Goal: Task Accomplishment & Management: Manage account settings

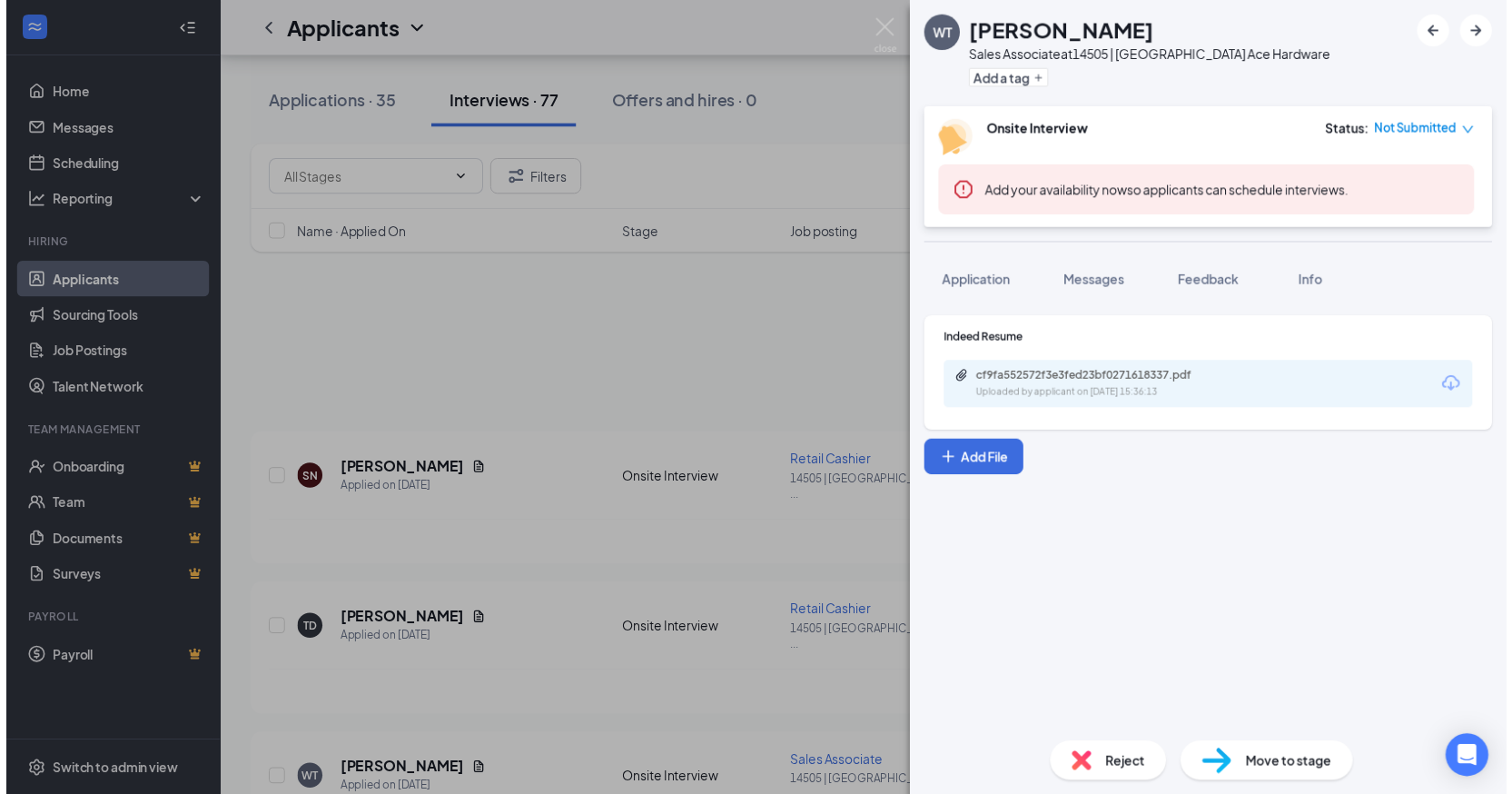
scroll to position [272, 0]
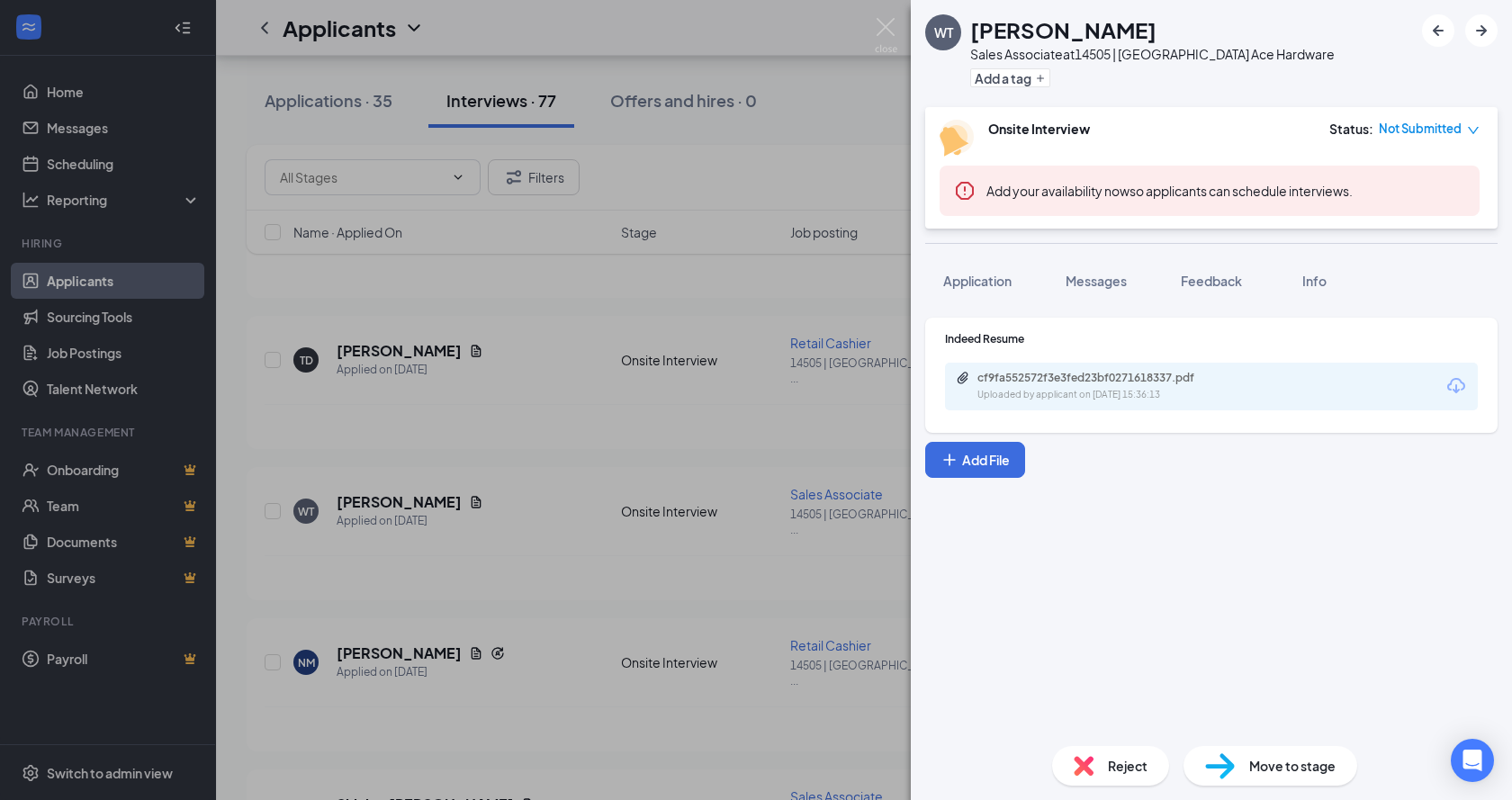
drag, startPoint x: 533, startPoint y: 427, endPoint x: 629, endPoint y: 287, distance: 169.8
click at [534, 426] on div "WT [PERSON_NAME] Sales Associate at 14505 | [GEOGRAPHIC_DATA] Ace Hardware Add …" at bounding box center [756, 400] width 1512 height 800
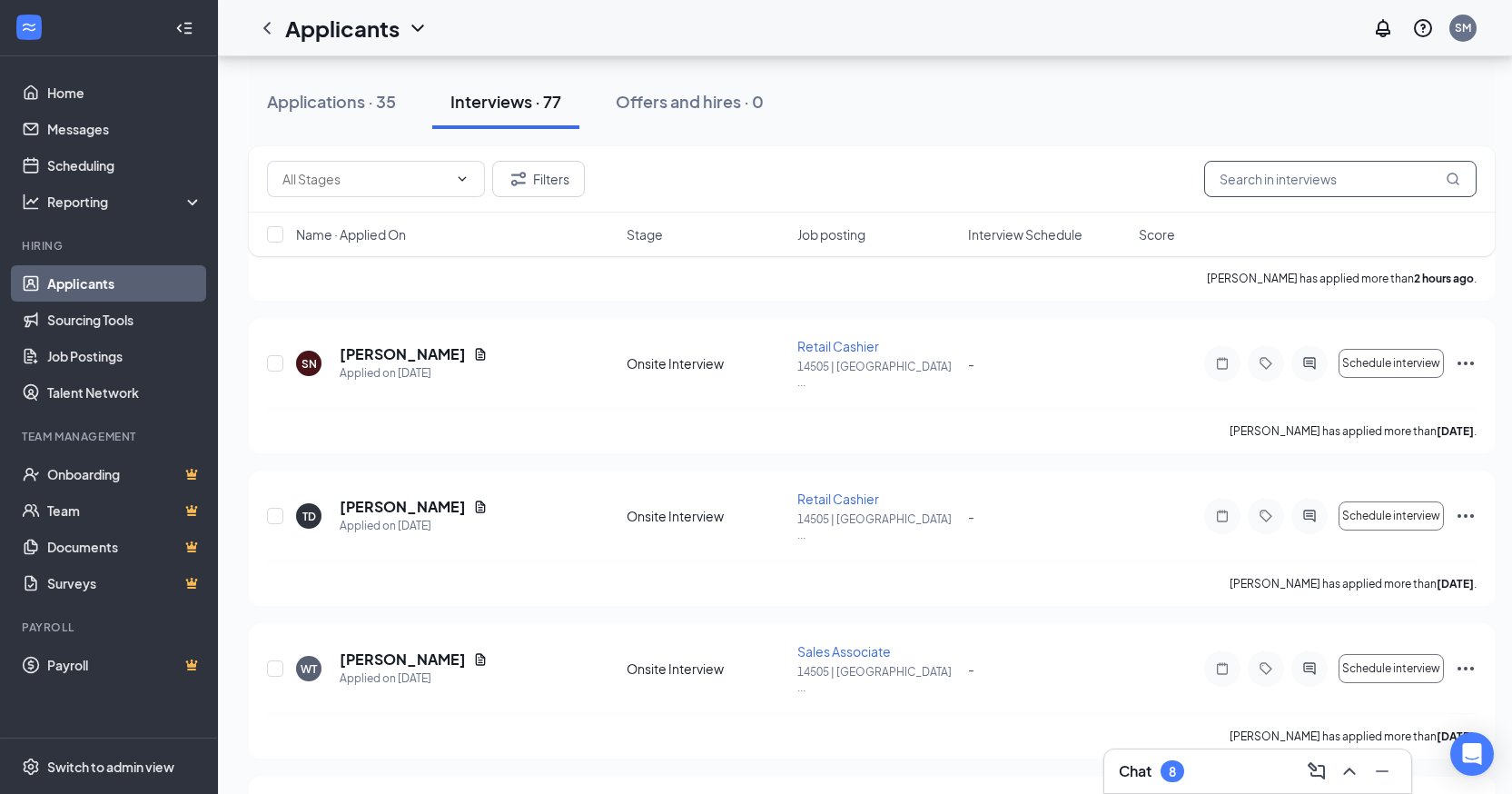
click at [1296, 183] on input "text" at bounding box center [1340, 178] width 272 height 36
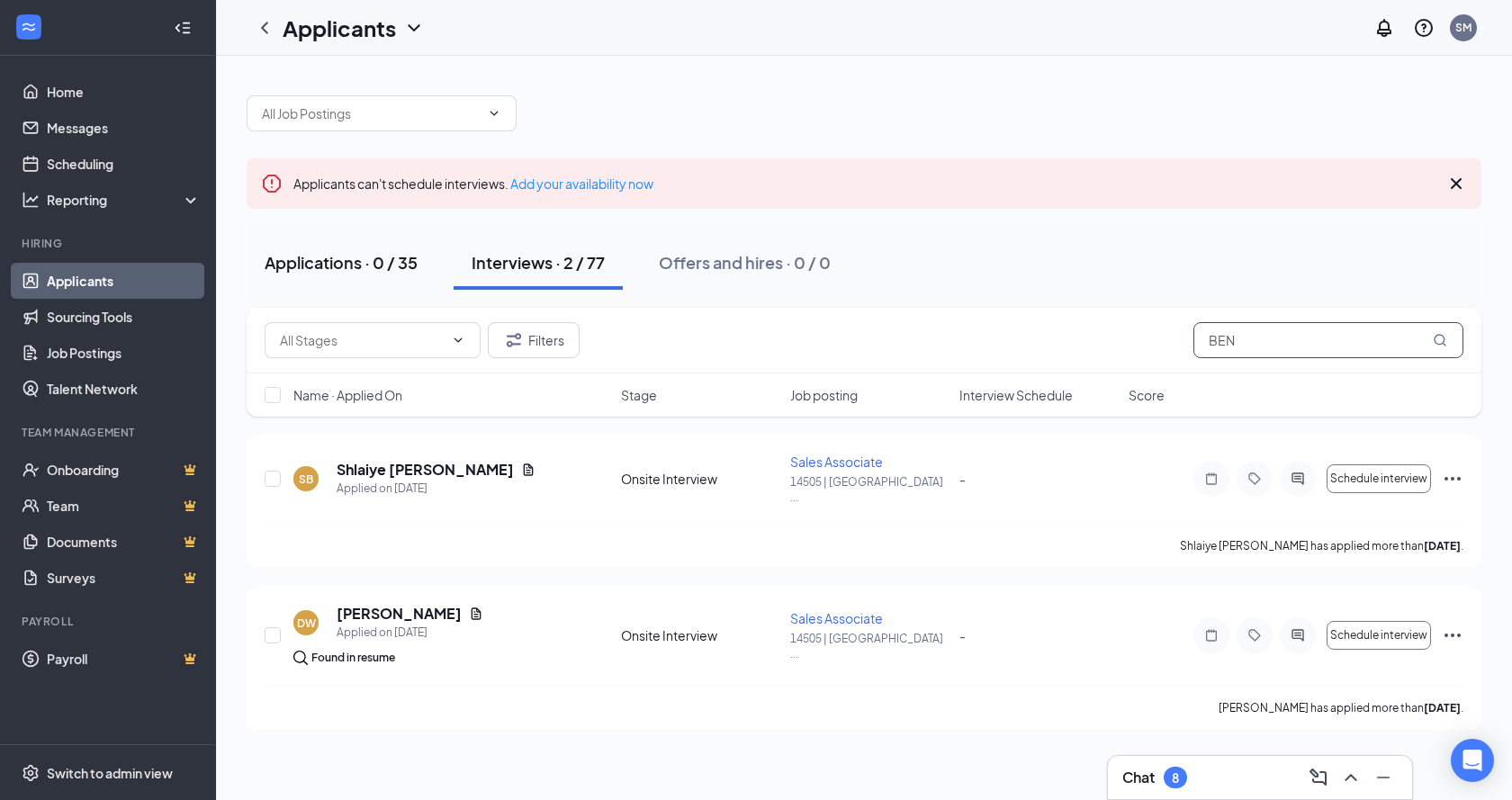
type input "BEN"
click at [357, 256] on div "Applications · 0 / 35" at bounding box center [341, 262] width 153 height 23
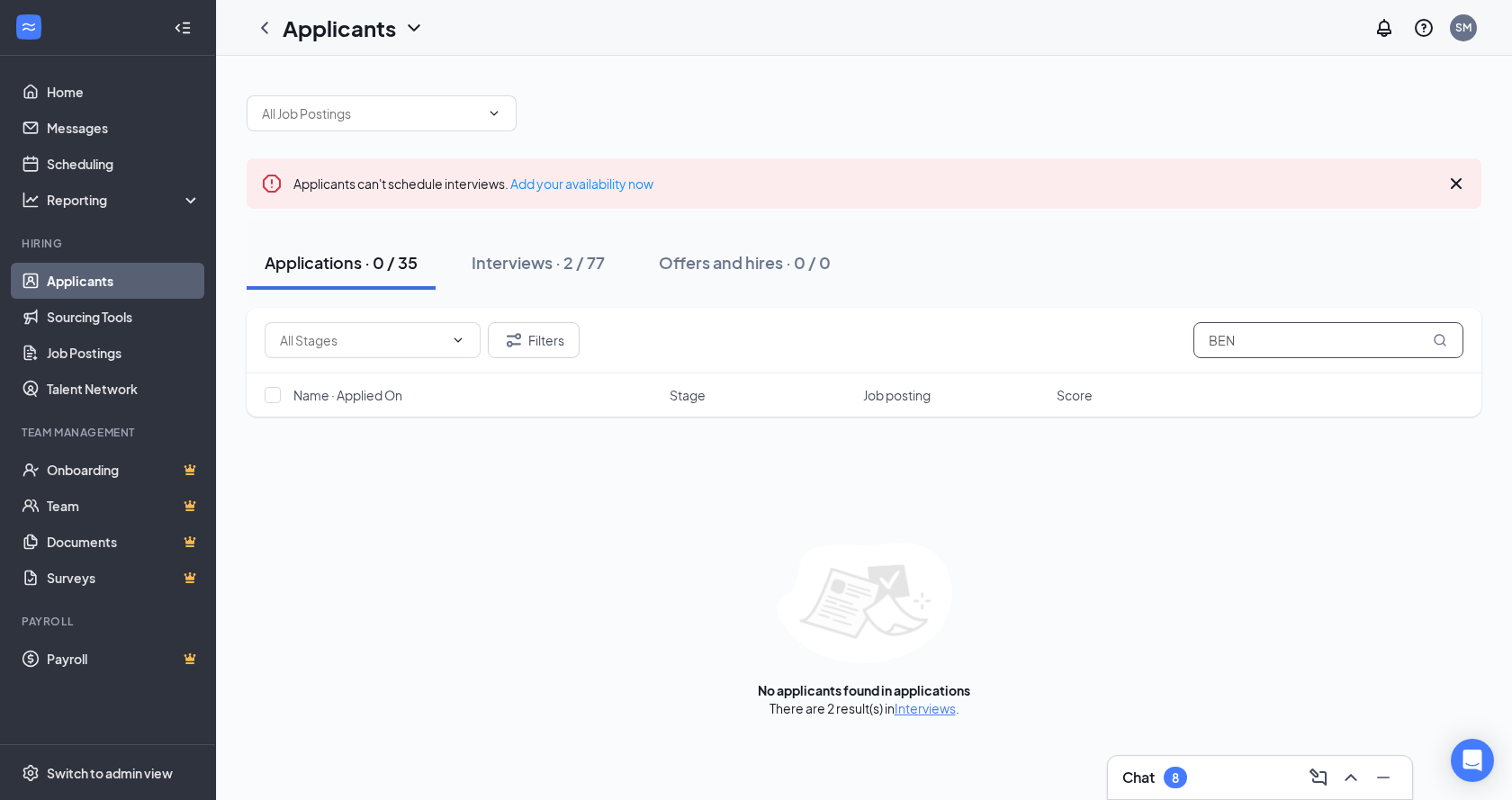
click at [1281, 341] on input "BEN" at bounding box center [1327, 340] width 270 height 36
click at [1439, 335] on icon "MagnifyingGlass" at bounding box center [1440, 340] width 15 height 15
drag, startPoint x: 553, startPoint y: 235, endPoint x: 552, endPoint y: 244, distance: 9.1
click at [555, 235] on div "Applications · 0 / 35 Interviews · 2 / 77 Offers and hires · 0 / 0" at bounding box center [863, 262] width 1234 height 89
click at [549, 261] on div "Interviews · 2 / 77" at bounding box center [538, 262] width 133 height 23
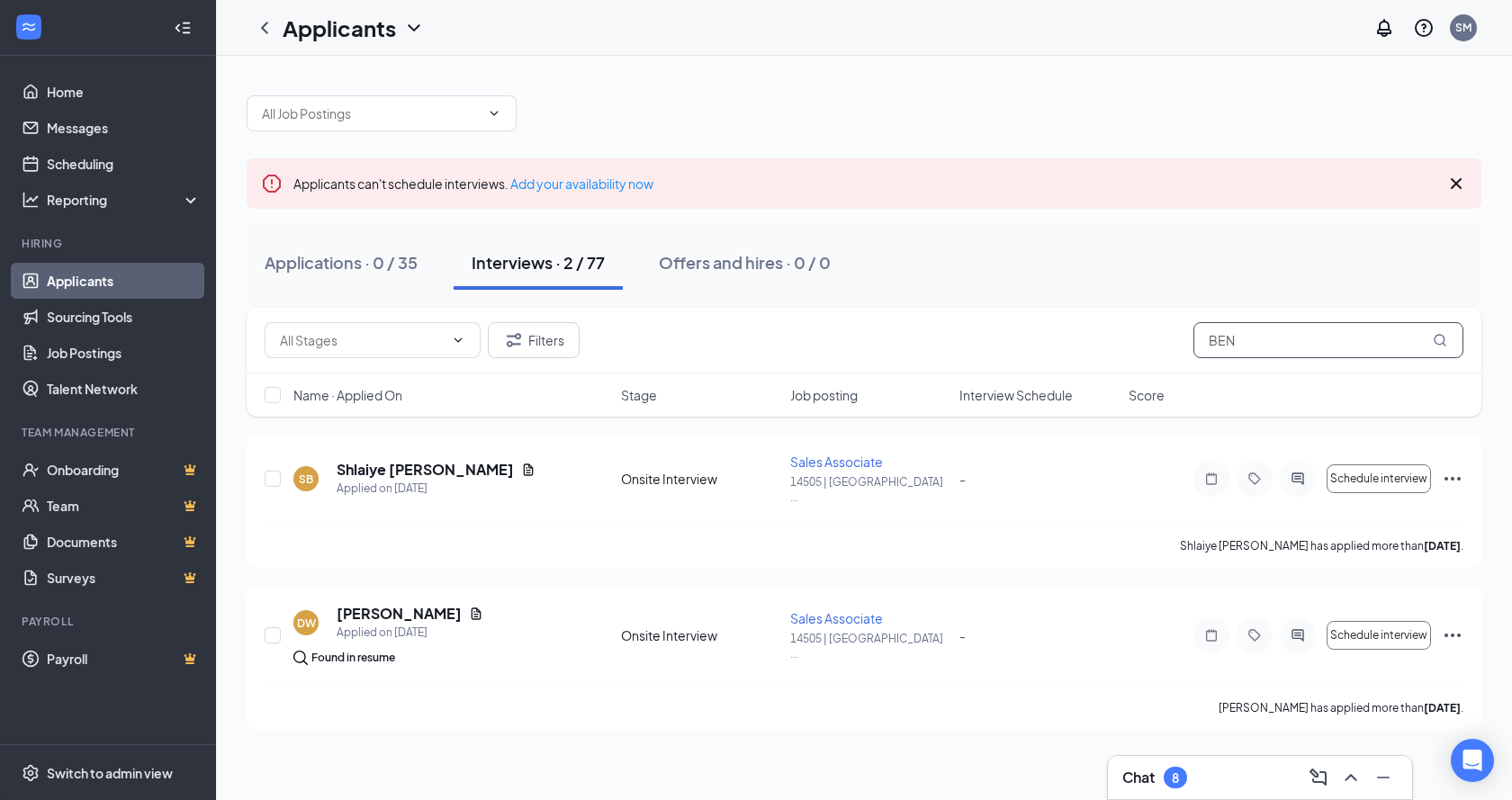
drag, startPoint x: 1245, startPoint y: 343, endPoint x: 1179, endPoint y: 332, distance: 66.9
click at [1179, 332] on div "Filters BEN" at bounding box center [864, 340] width 1199 height 36
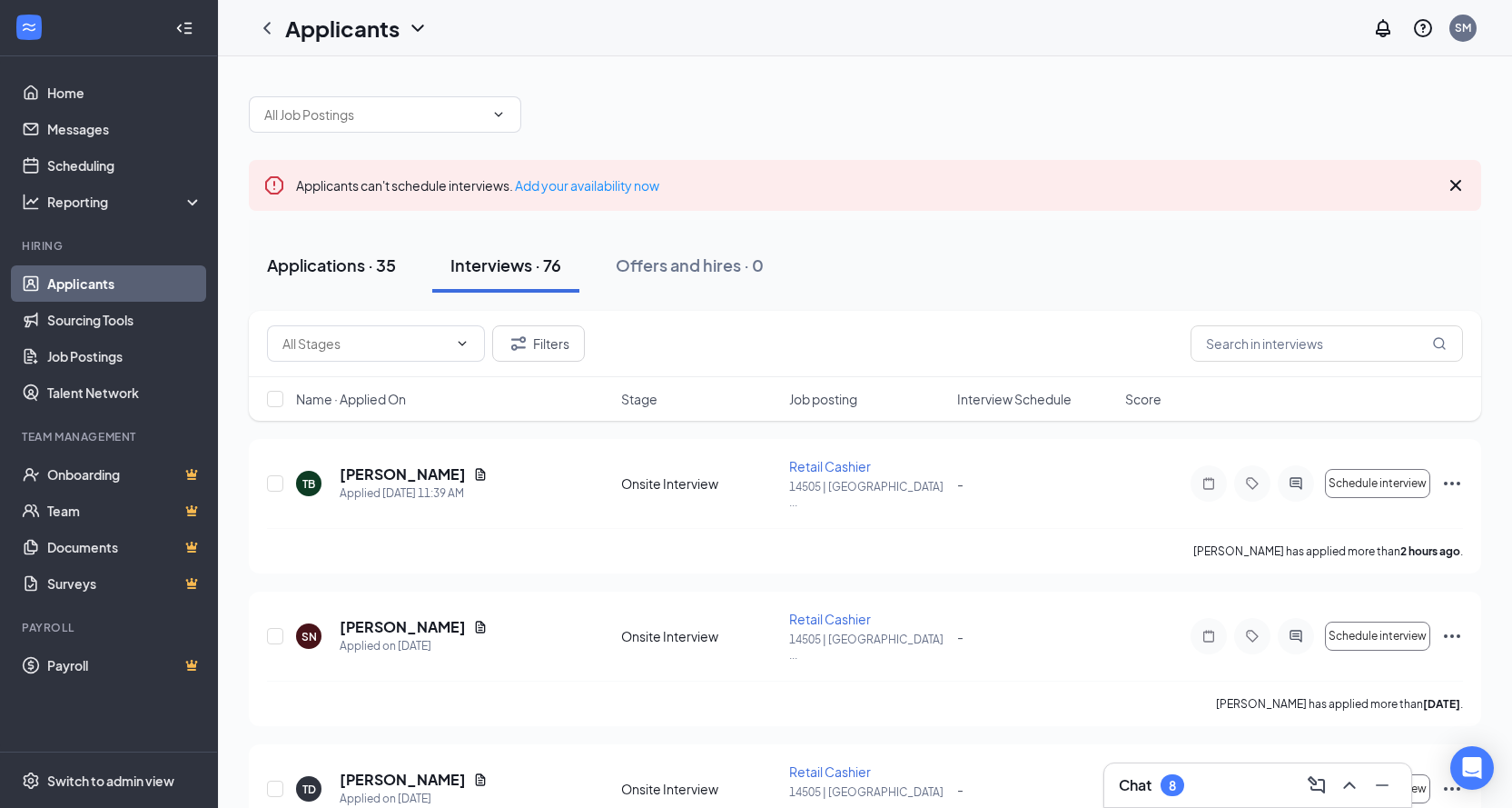
click at [352, 267] on div "Applications · 35" at bounding box center [332, 265] width 129 height 23
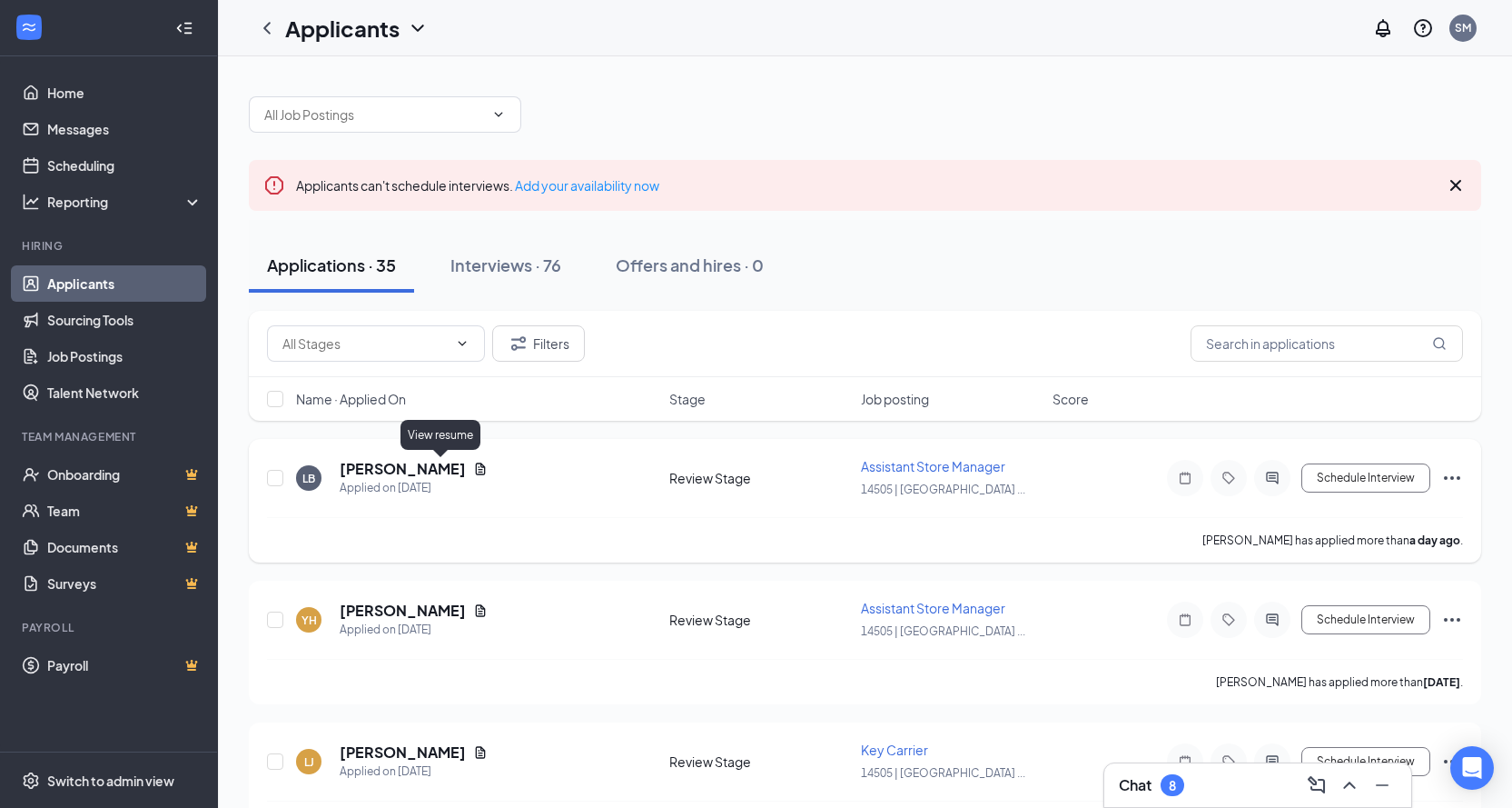
click at [476, 465] on icon "Document" at bounding box center [480, 468] width 10 height 12
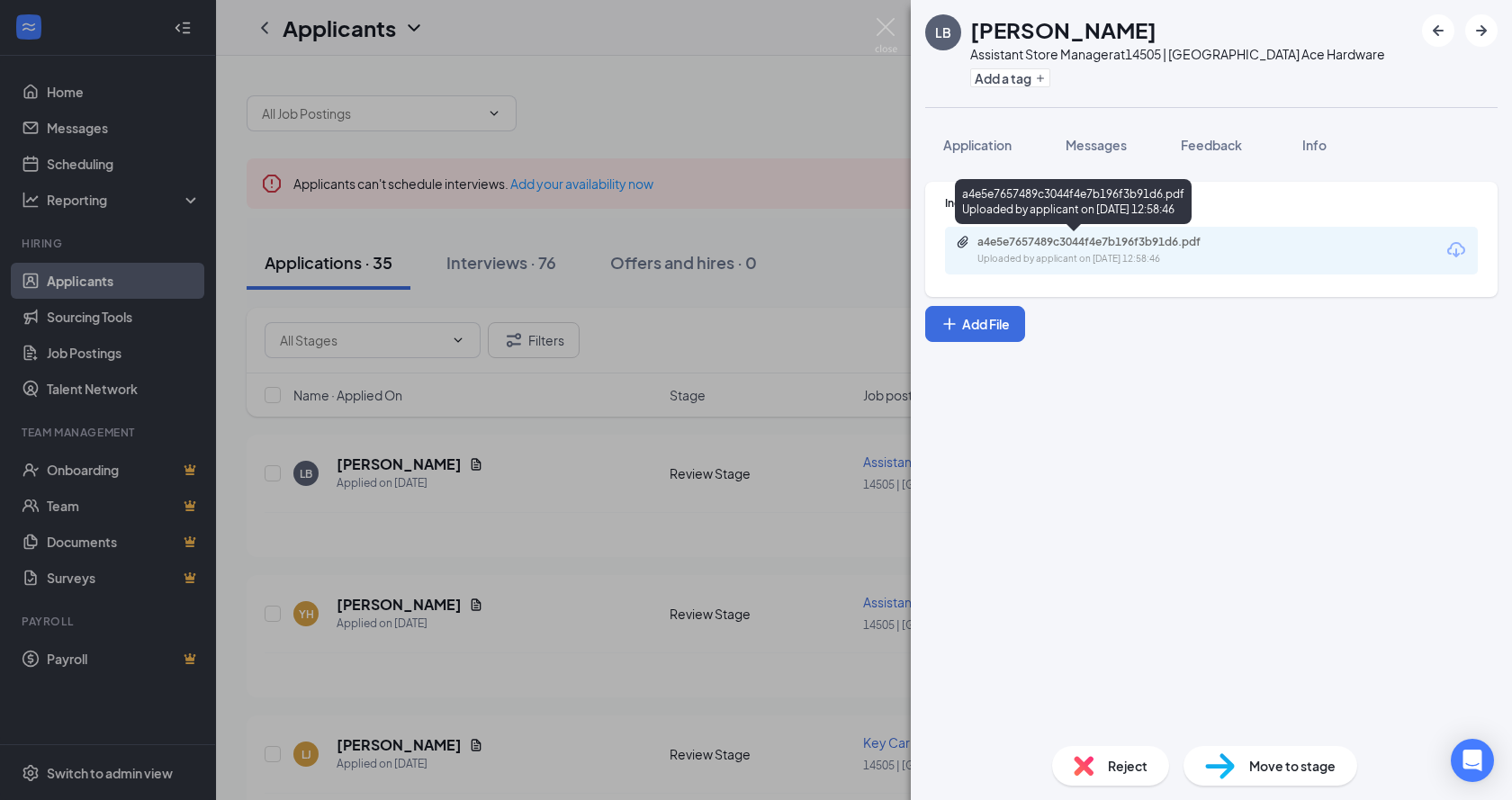
click at [1031, 242] on div "a4e5e7657489c3044f4e7b196f3b91d6.pdf" at bounding box center [1104, 242] width 252 height 15
click at [517, 504] on div "[PERSON_NAME] Assistant Store Manager at 14505 | [GEOGRAPHIC_DATA] Ace Hardware…" at bounding box center [756, 400] width 1512 height 800
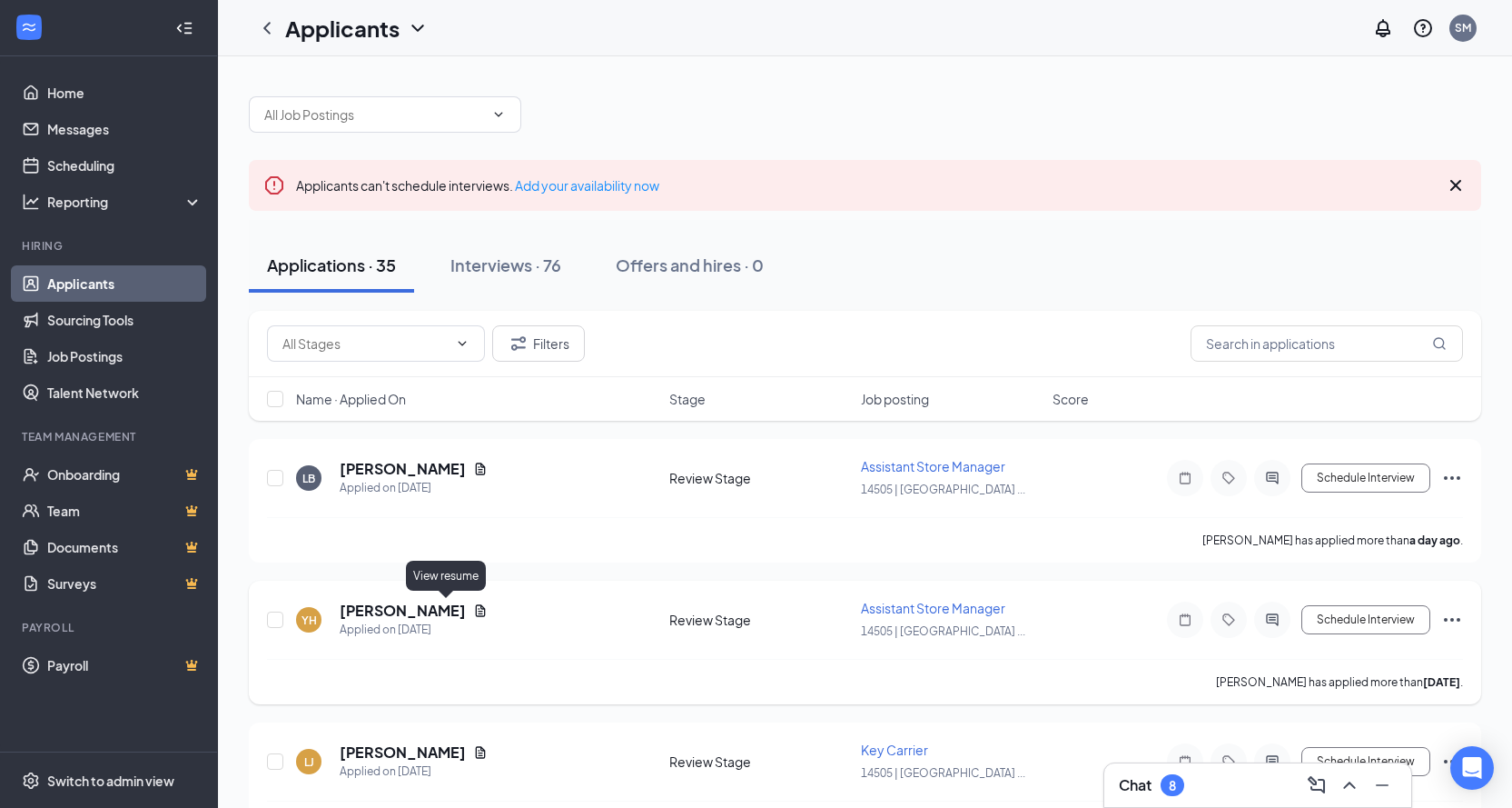
click at [473, 609] on icon "Document" at bounding box center [480, 611] width 15 height 15
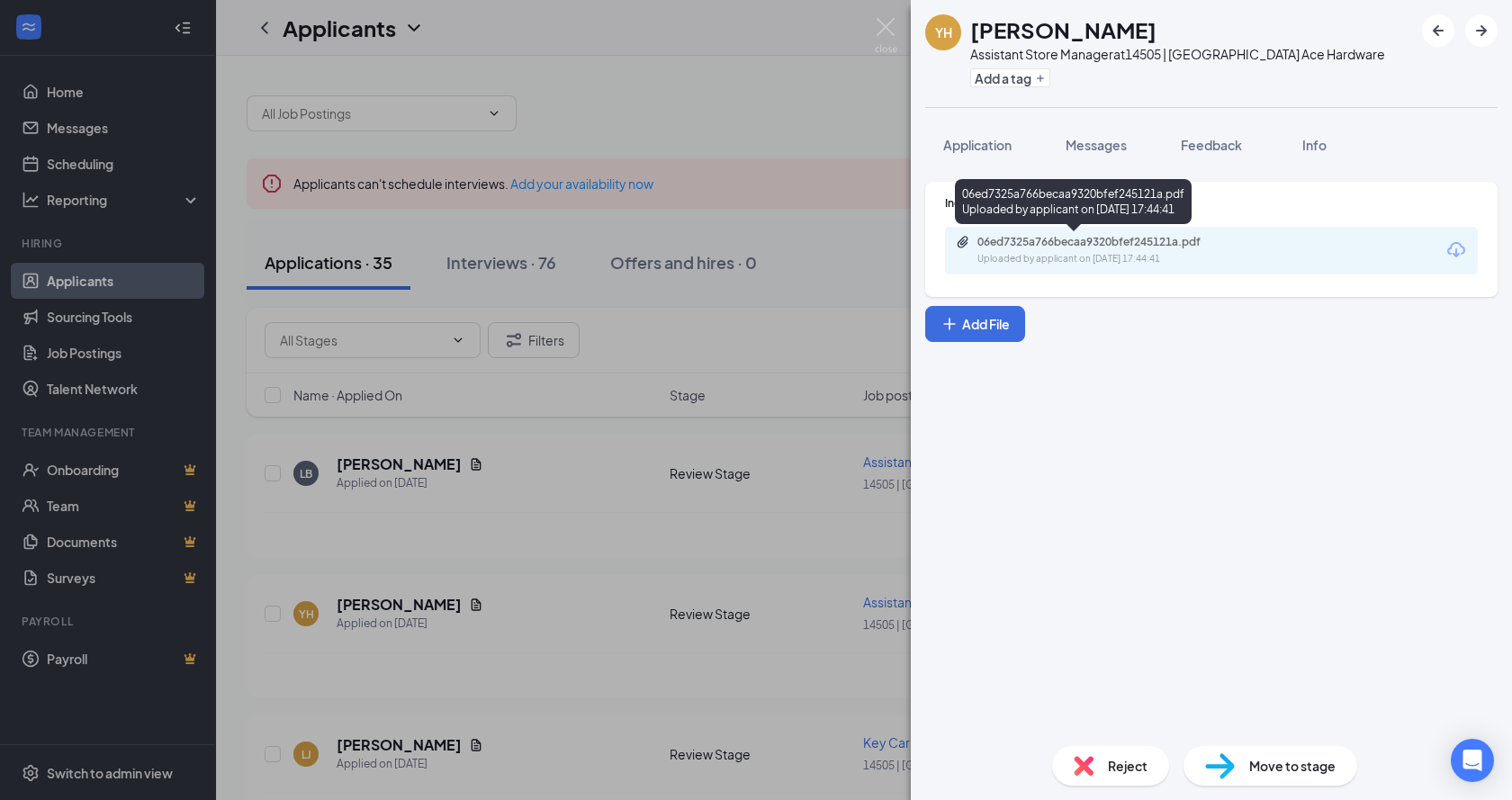
click at [1059, 241] on div "06ed7325a766becaa9320bfef245121a.pdf" at bounding box center [1104, 242] width 252 height 15
click at [468, 740] on div "YH [PERSON_NAME] Assistant Store Manager at 14505 | [GEOGRAPHIC_DATA] Ace Hardw…" at bounding box center [756, 400] width 1512 height 800
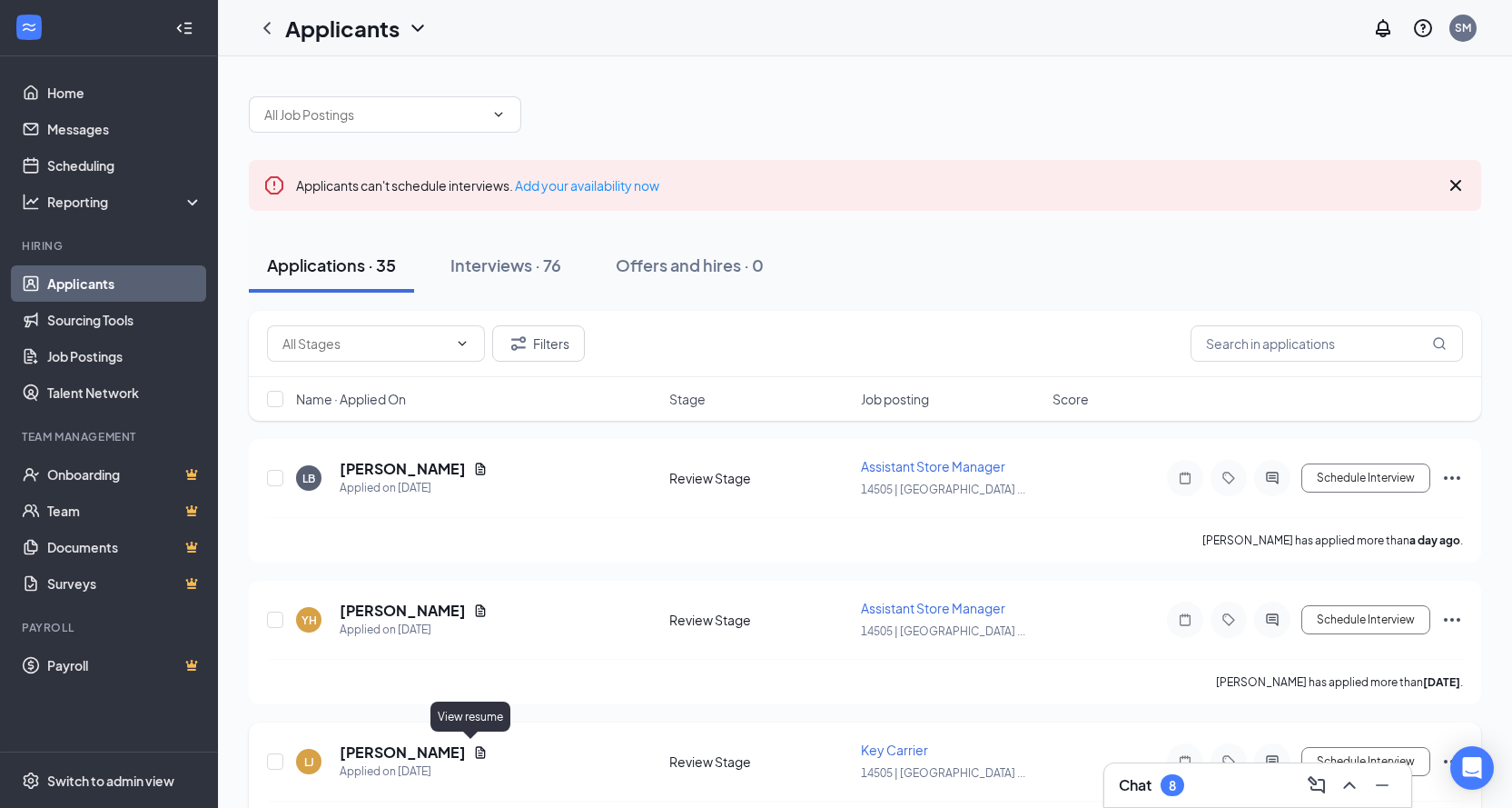
click at [474, 747] on icon "Document" at bounding box center [480, 753] width 15 height 15
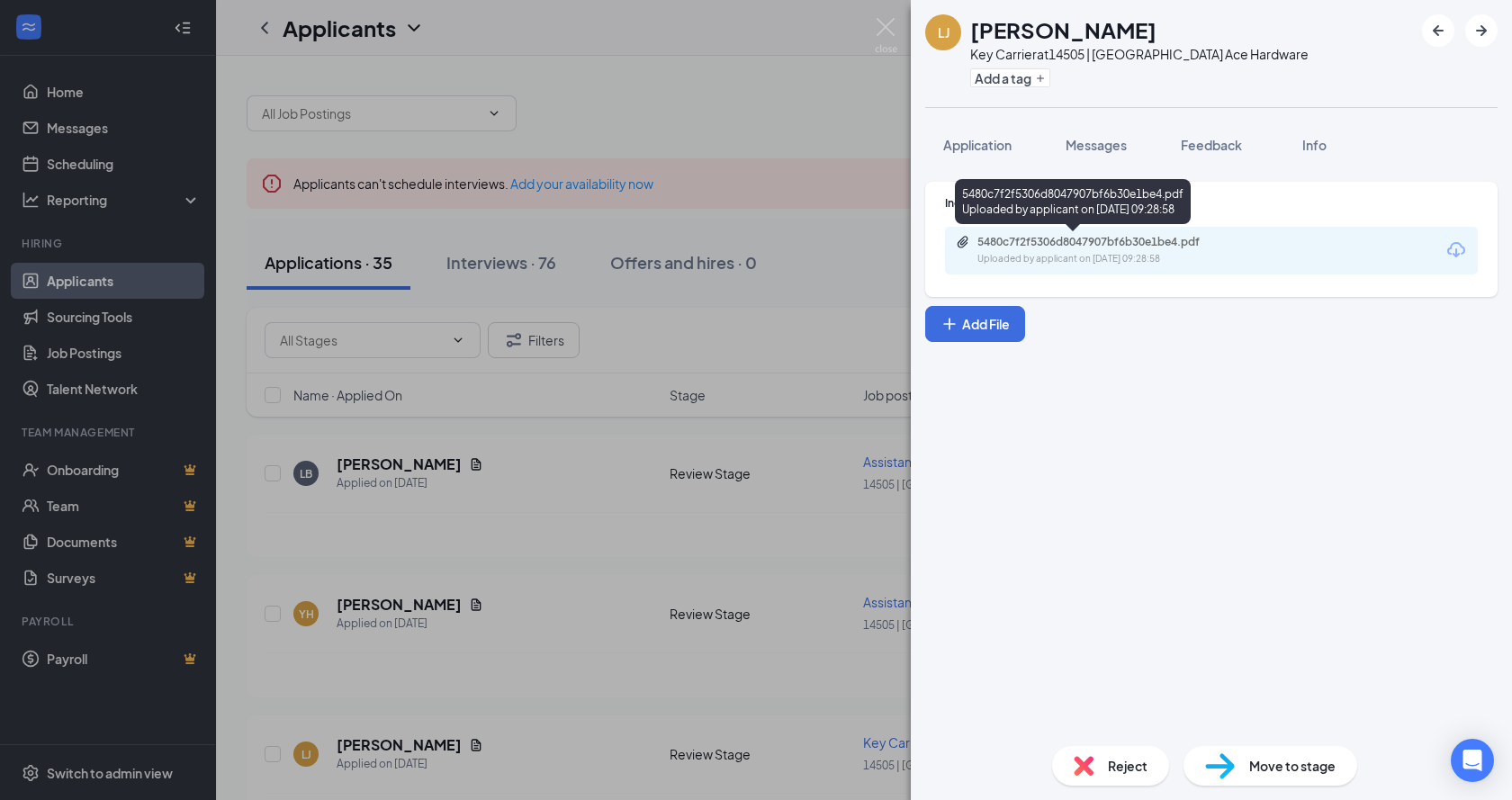
click at [1003, 247] on div "5480c7f2f5306d8047907bf6b30e1be4.pdf" at bounding box center [1104, 242] width 252 height 15
click at [542, 672] on div "[PERSON_NAME] [PERSON_NAME] Key Carrier at 14505 | [GEOGRAPHIC_DATA] Ace Hardwa…" at bounding box center [756, 400] width 1512 height 800
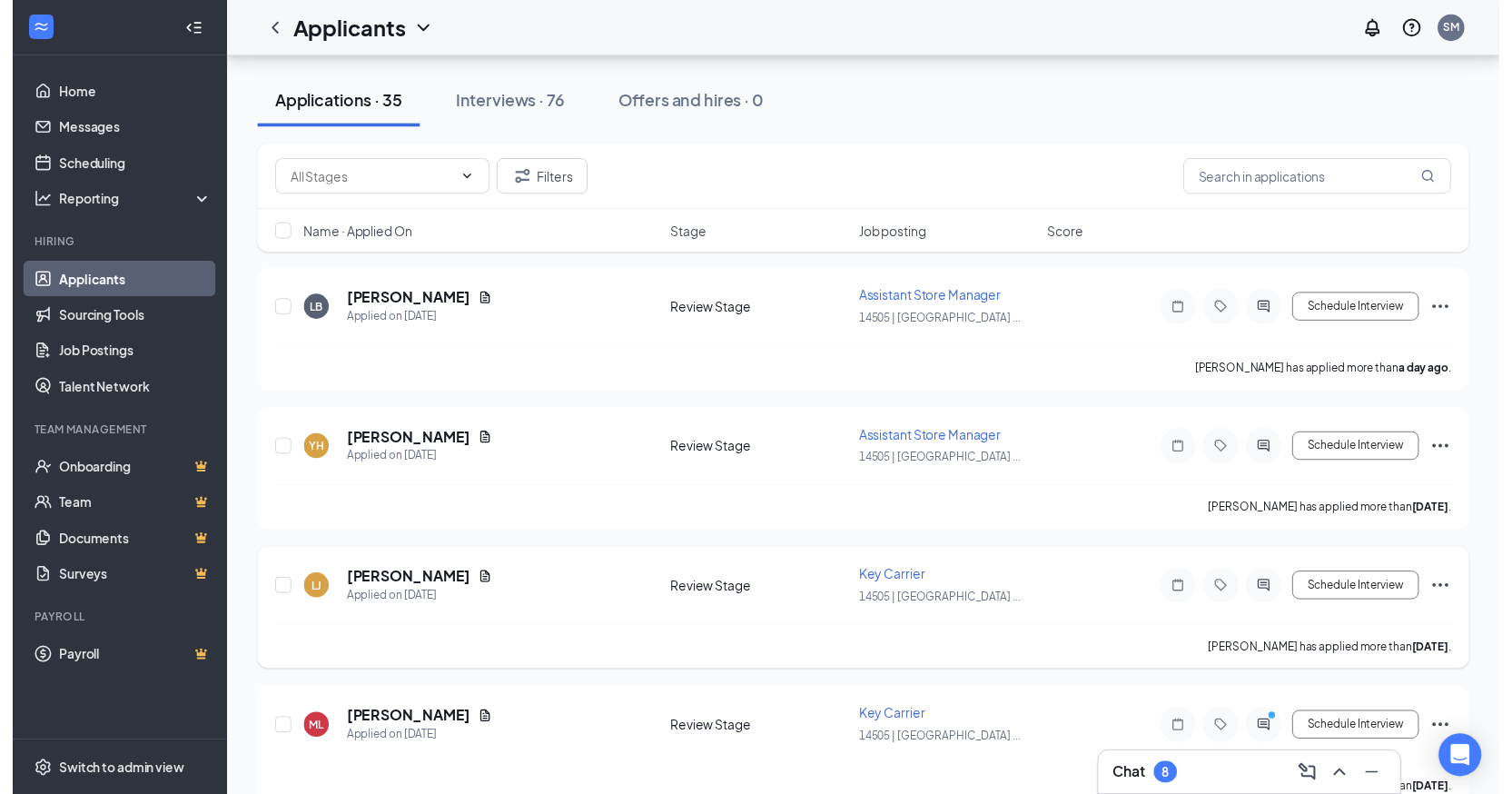
scroll to position [182, 0]
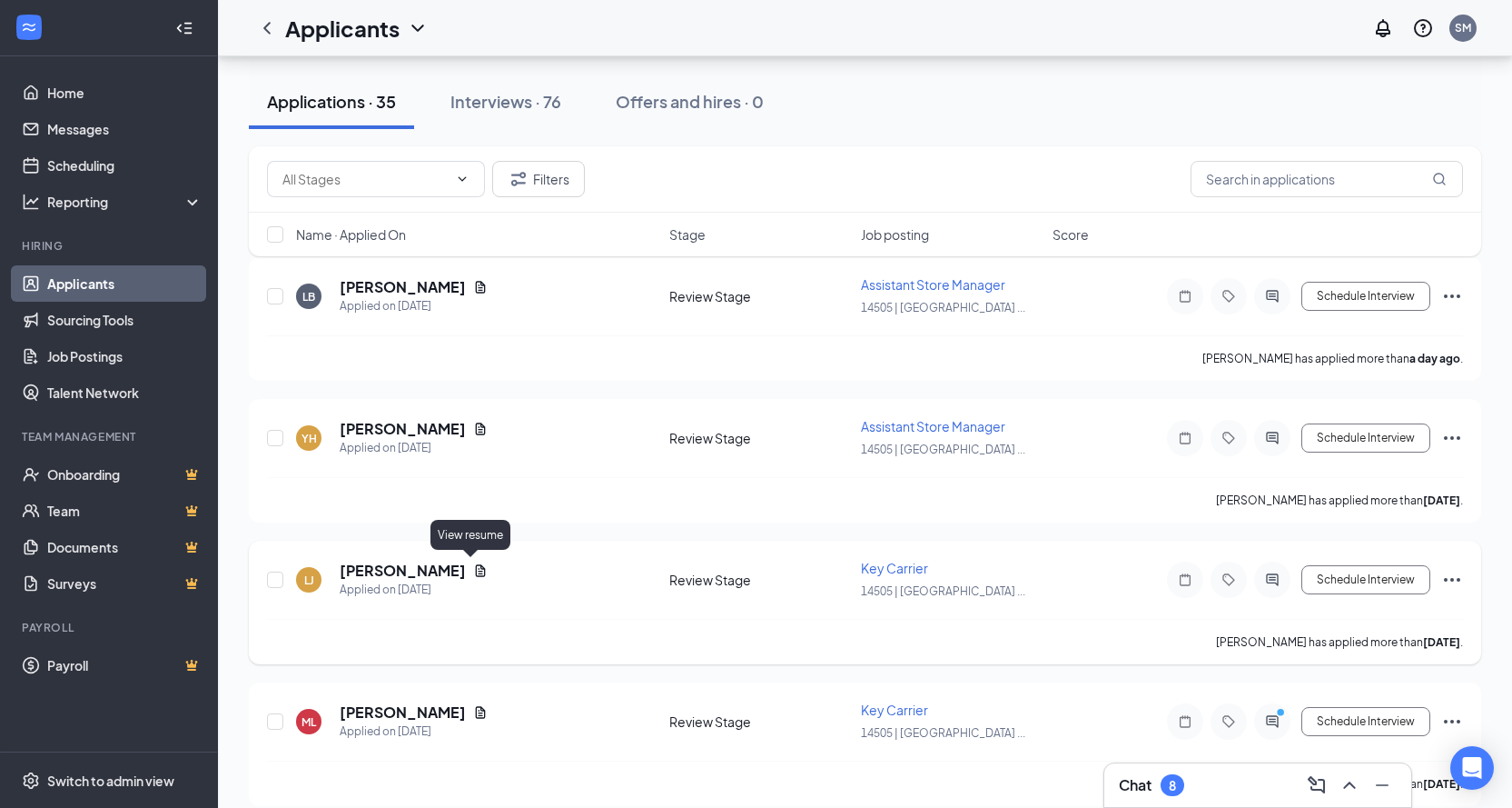
click at [473, 567] on icon "Document" at bounding box center [480, 571] width 15 height 15
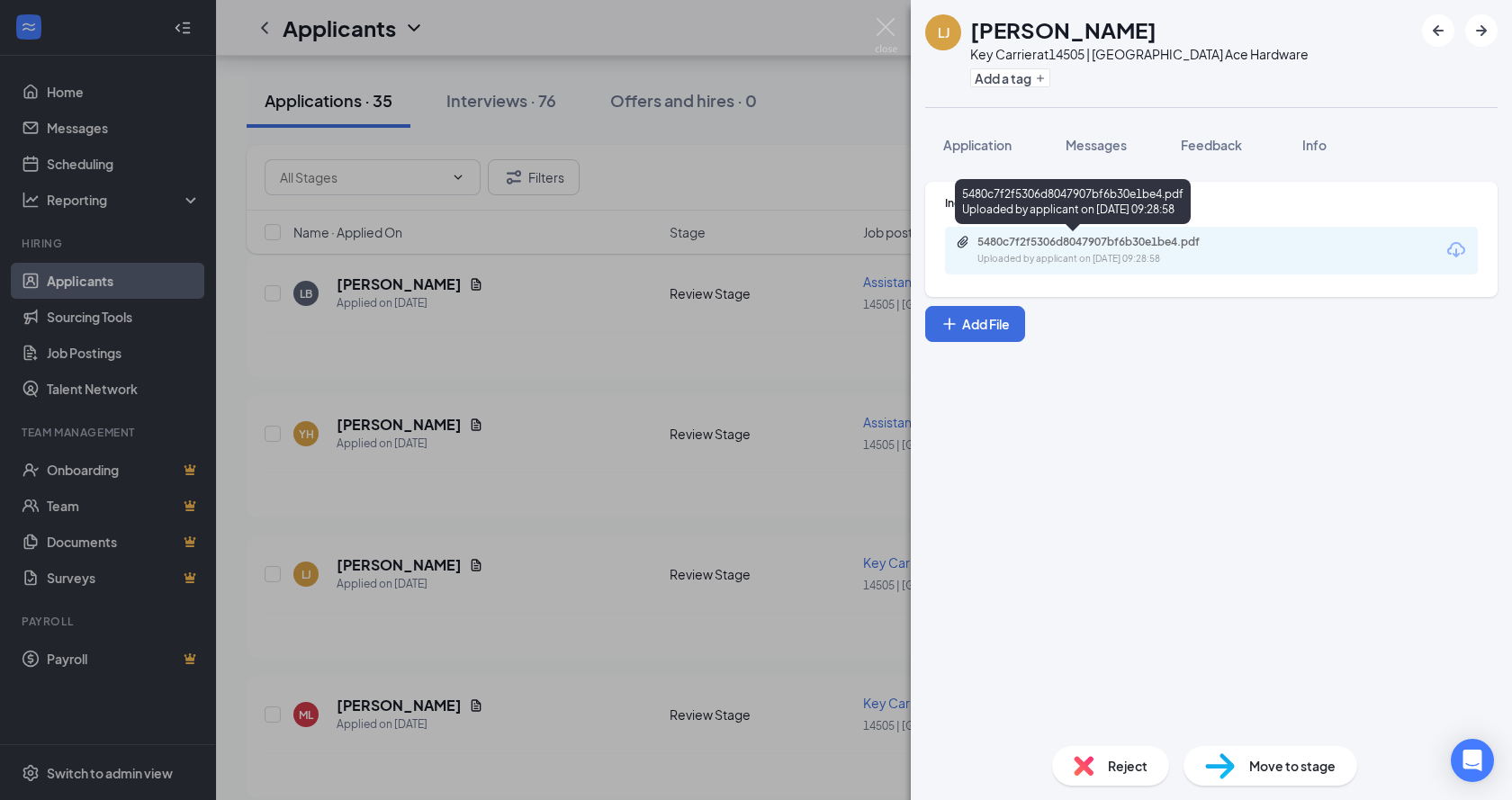
click at [993, 240] on div "5480c7f2f5306d8047907bf6b30e1be4.pdf" at bounding box center [1104, 242] width 252 height 15
click at [569, 670] on div "[PERSON_NAME] [PERSON_NAME] Key Carrier at 14505 | [GEOGRAPHIC_DATA] Ace Hardwa…" at bounding box center [756, 400] width 1512 height 800
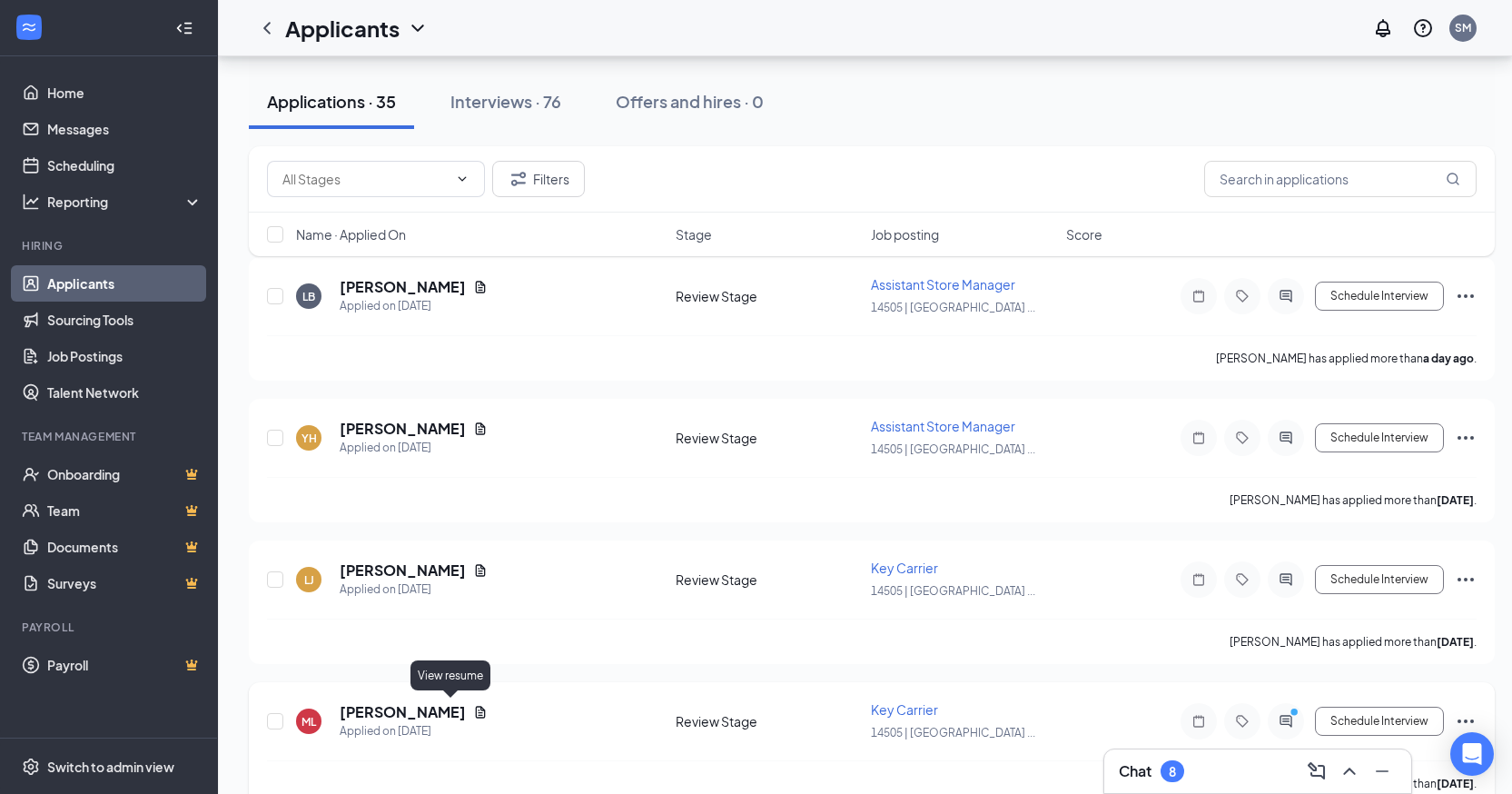
click at [473, 708] on icon "Document" at bounding box center [480, 712] width 15 height 15
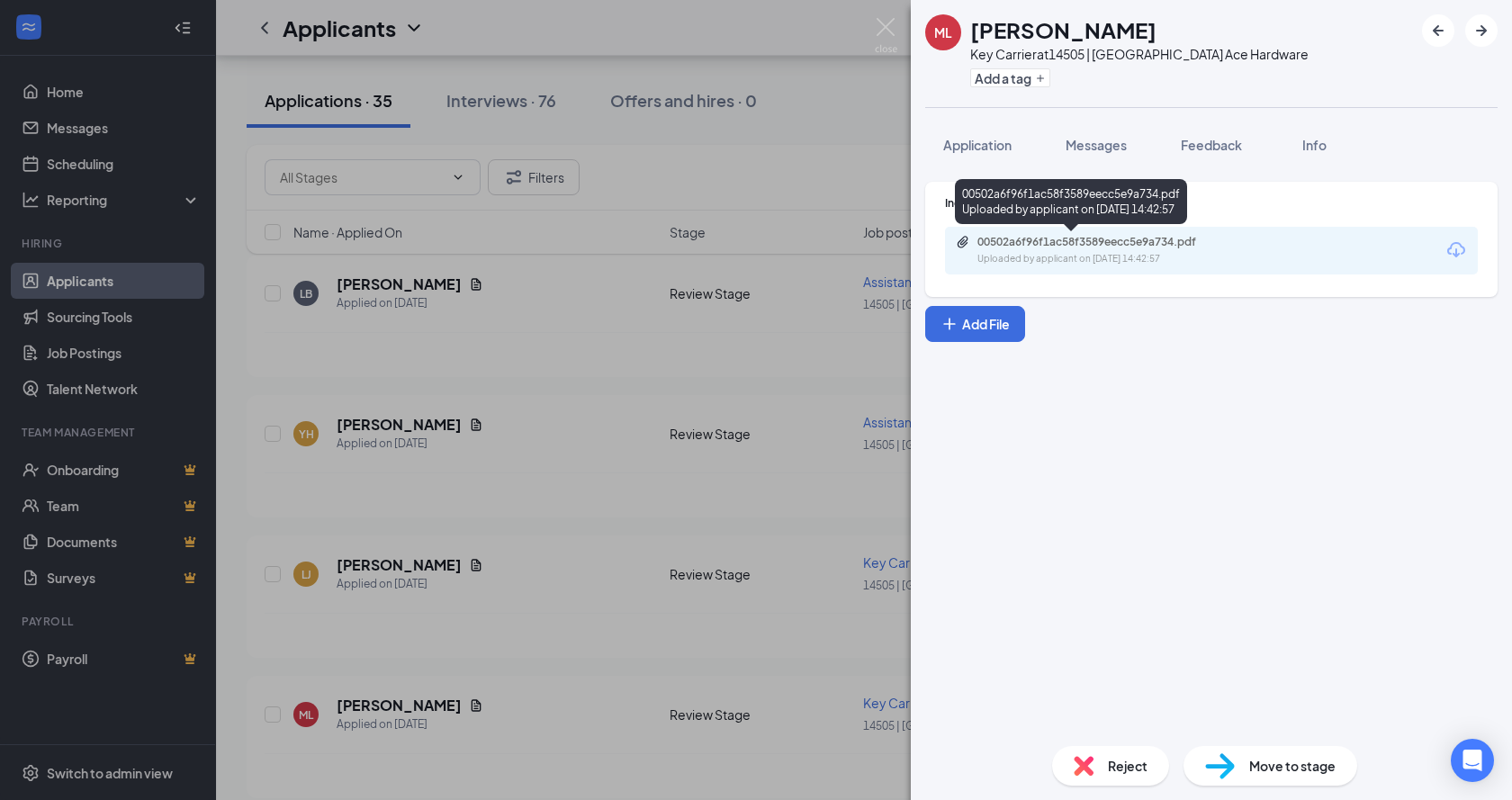
click at [1049, 249] on div "00502a6f96f1ac58f3589eecc5e9a734.pdf Uploaded by applicant on [DATE] 14:42:57" at bounding box center [1101, 250] width 291 height 31
click at [593, 550] on div "ML [PERSON_NAME] Key Carrier at 14505 | Hyde Park Ace Hardware Add a tag Applic…" at bounding box center [756, 400] width 1512 height 800
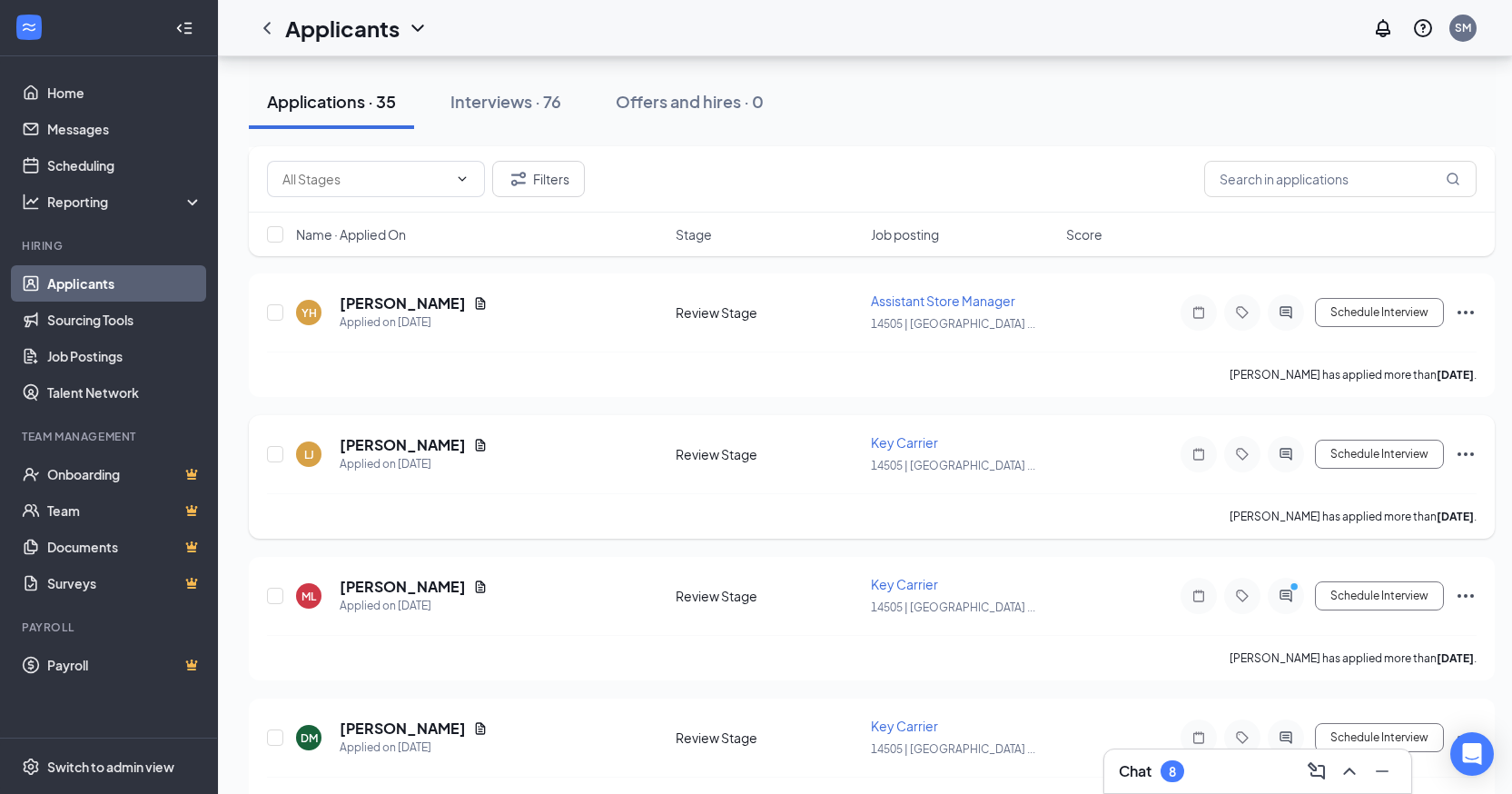
scroll to position [454, 0]
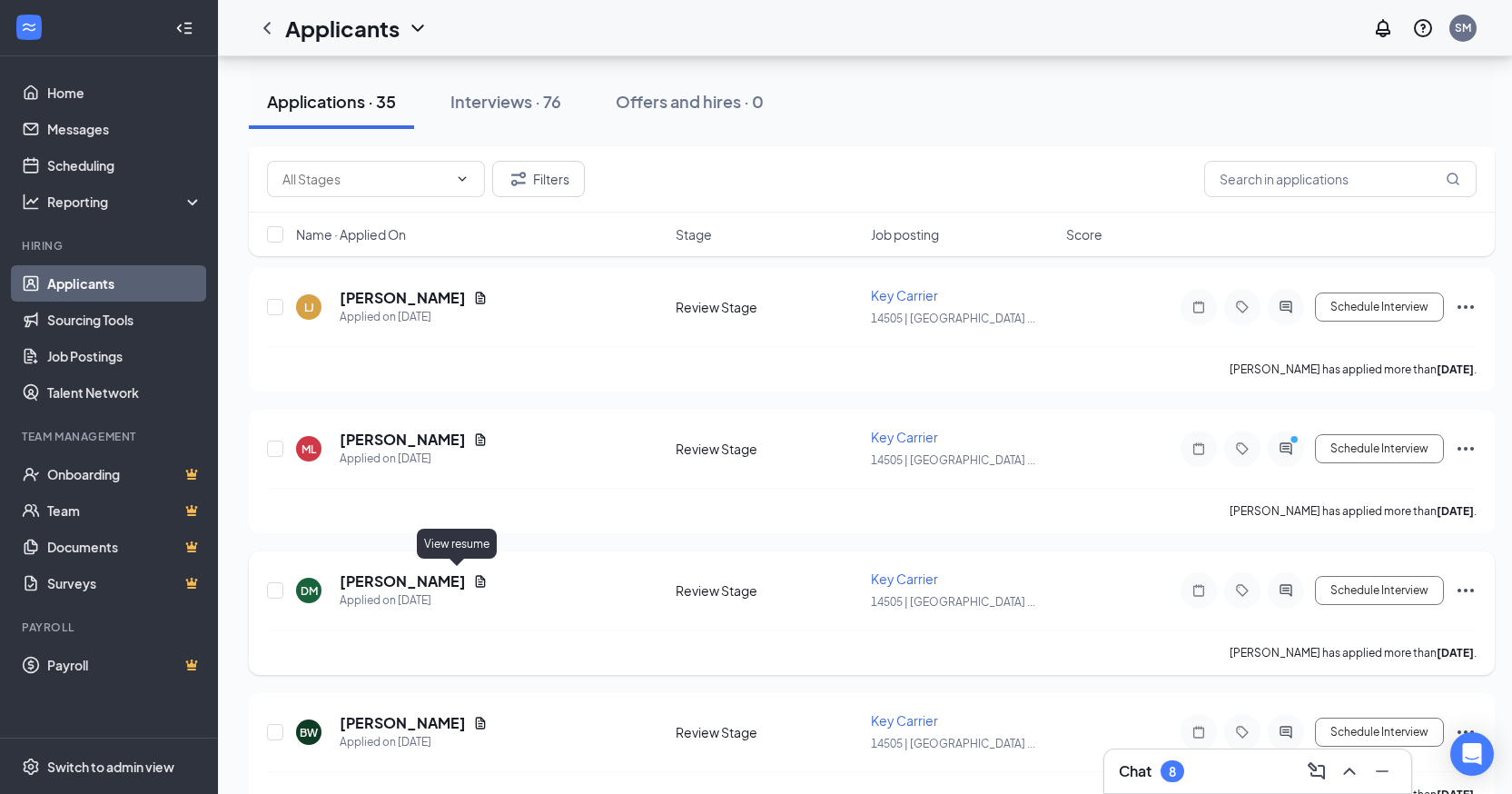
click at [473, 577] on icon "Document" at bounding box center [480, 582] width 15 height 15
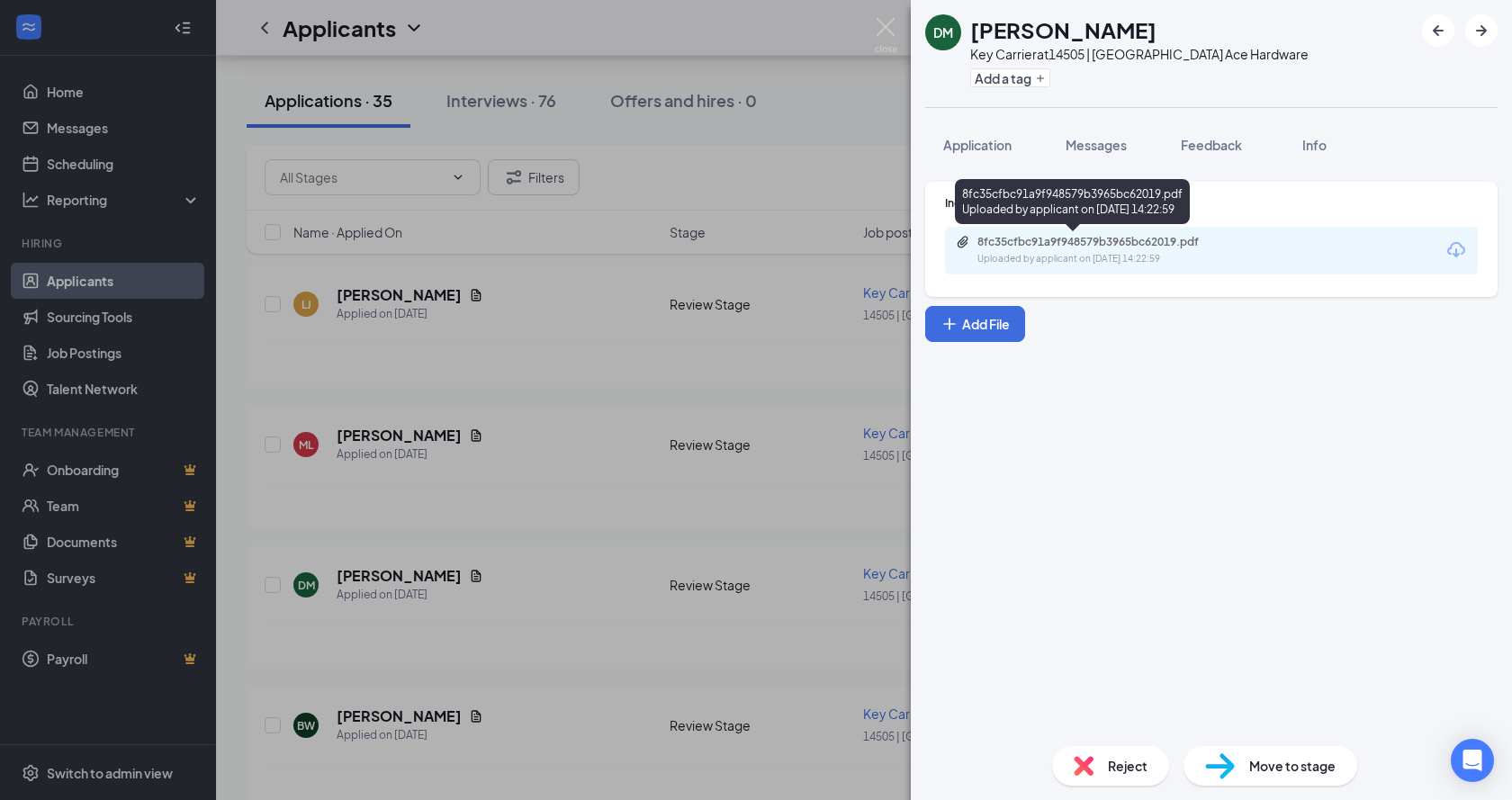
click at [1011, 245] on div "8fc35cfbc91a9f948579b3965bc62019.pdf" at bounding box center [1104, 242] width 252 height 15
click at [599, 639] on div "[PERSON_NAME] Key Carrier at 14505 | [GEOGRAPHIC_DATA] Ace Hardware Add a tag A…" at bounding box center [756, 400] width 1512 height 800
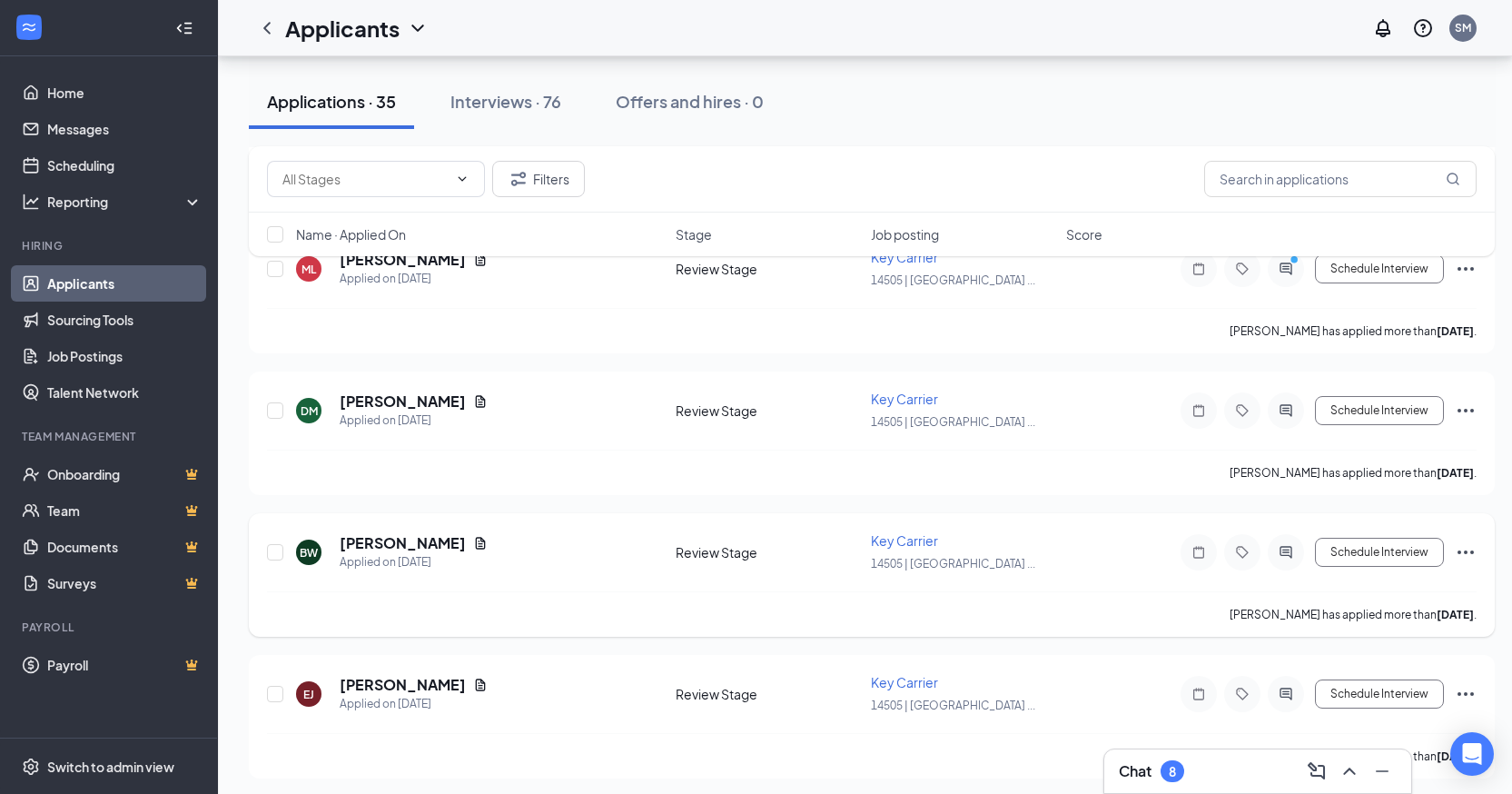
scroll to position [635, 0]
click at [473, 535] on icon "Document" at bounding box center [480, 541] width 15 height 15
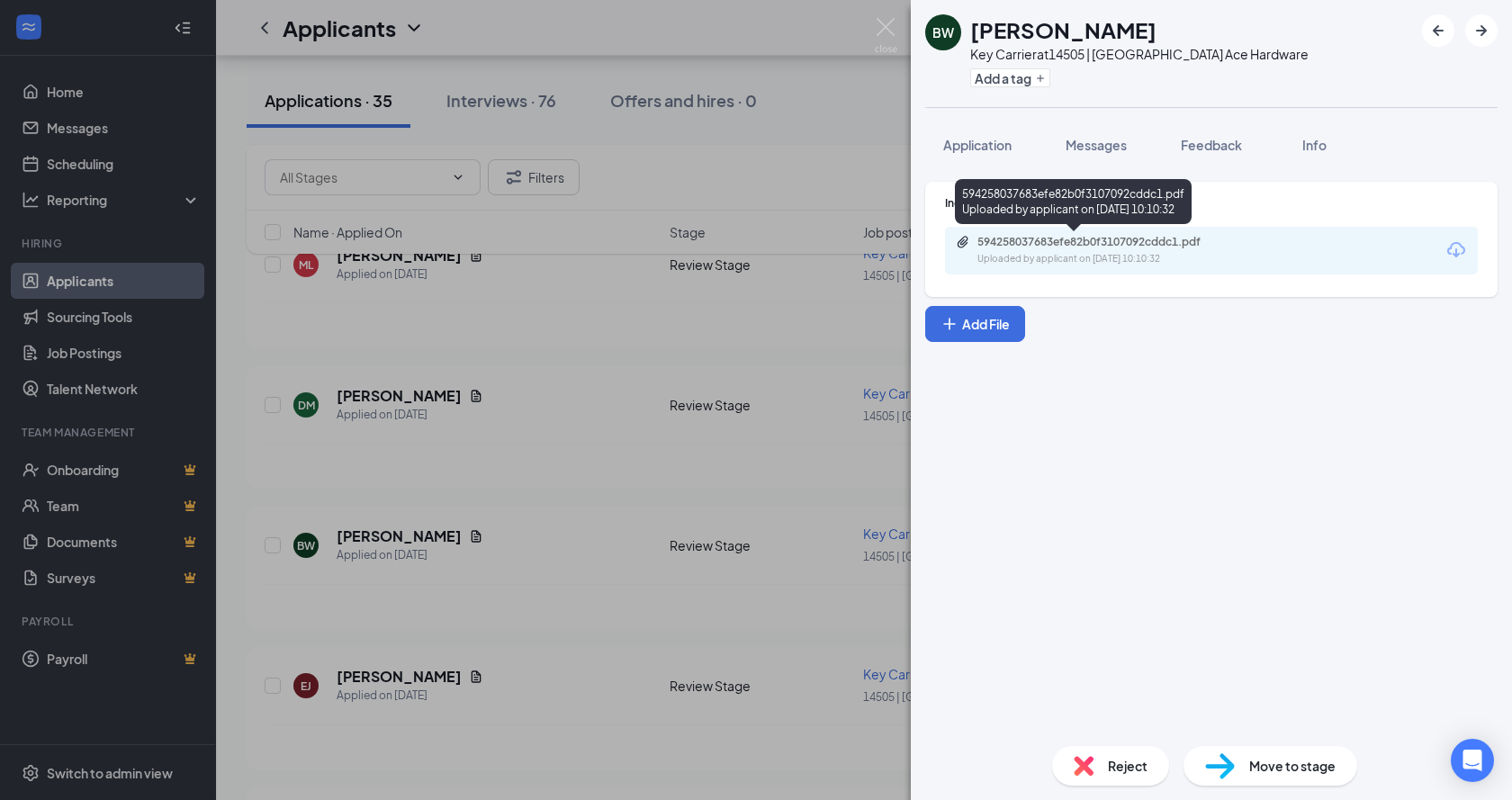
click at [994, 242] on div "594258037683efe82b0f3107092cddc1.pdf" at bounding box center [1104, 242] width 252 height 15
click at [568, 561] on div "BW [PERSON_NAME] Key Carrier at 14505 | Hyde Park Ace Hardware Add a tag Applic…" at bounding box center [756, 400] width 1512 height 800
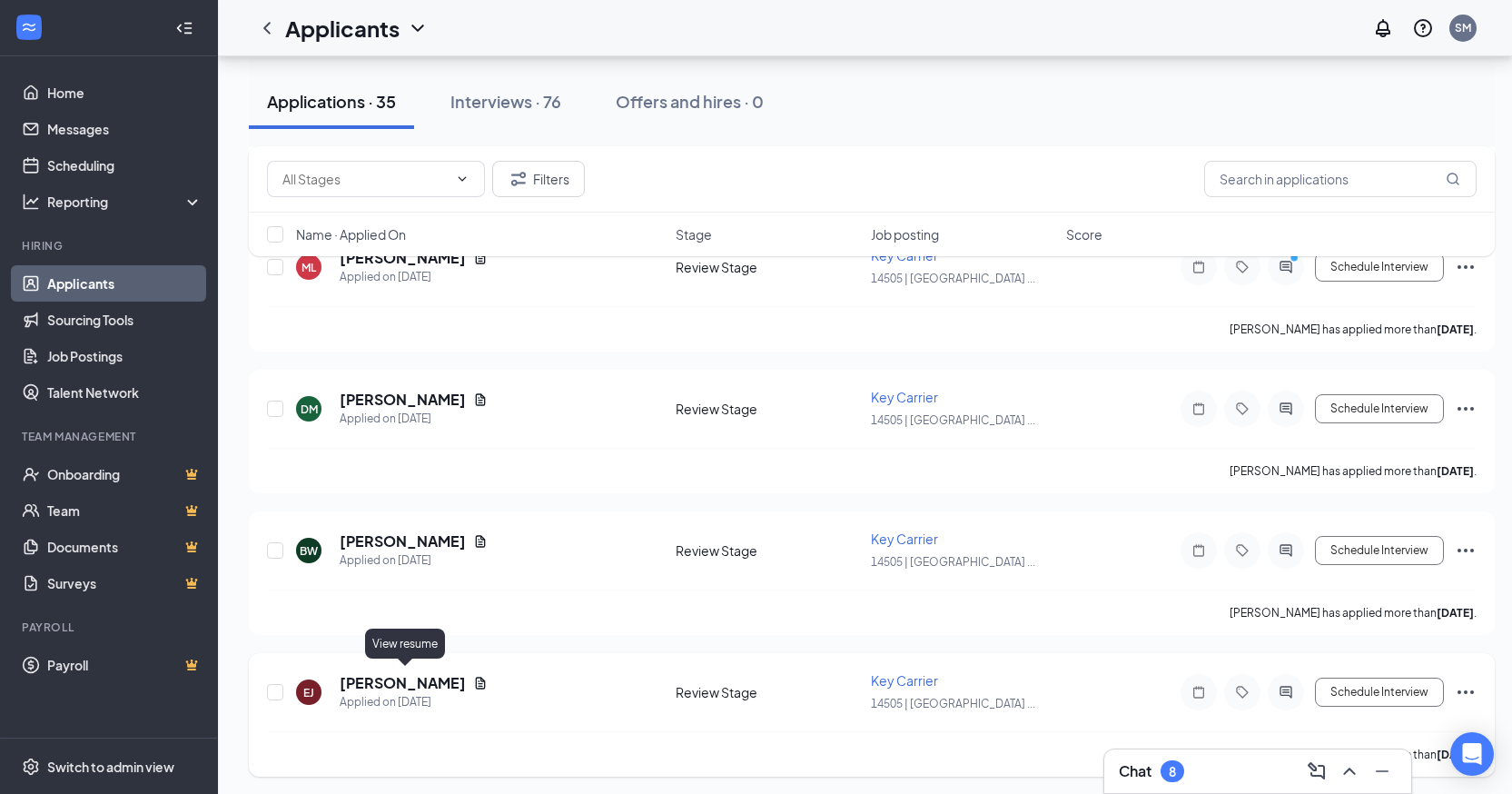
click at [473, 679] on icon "Document" at bounding box center [480, 683] width 15 height 15
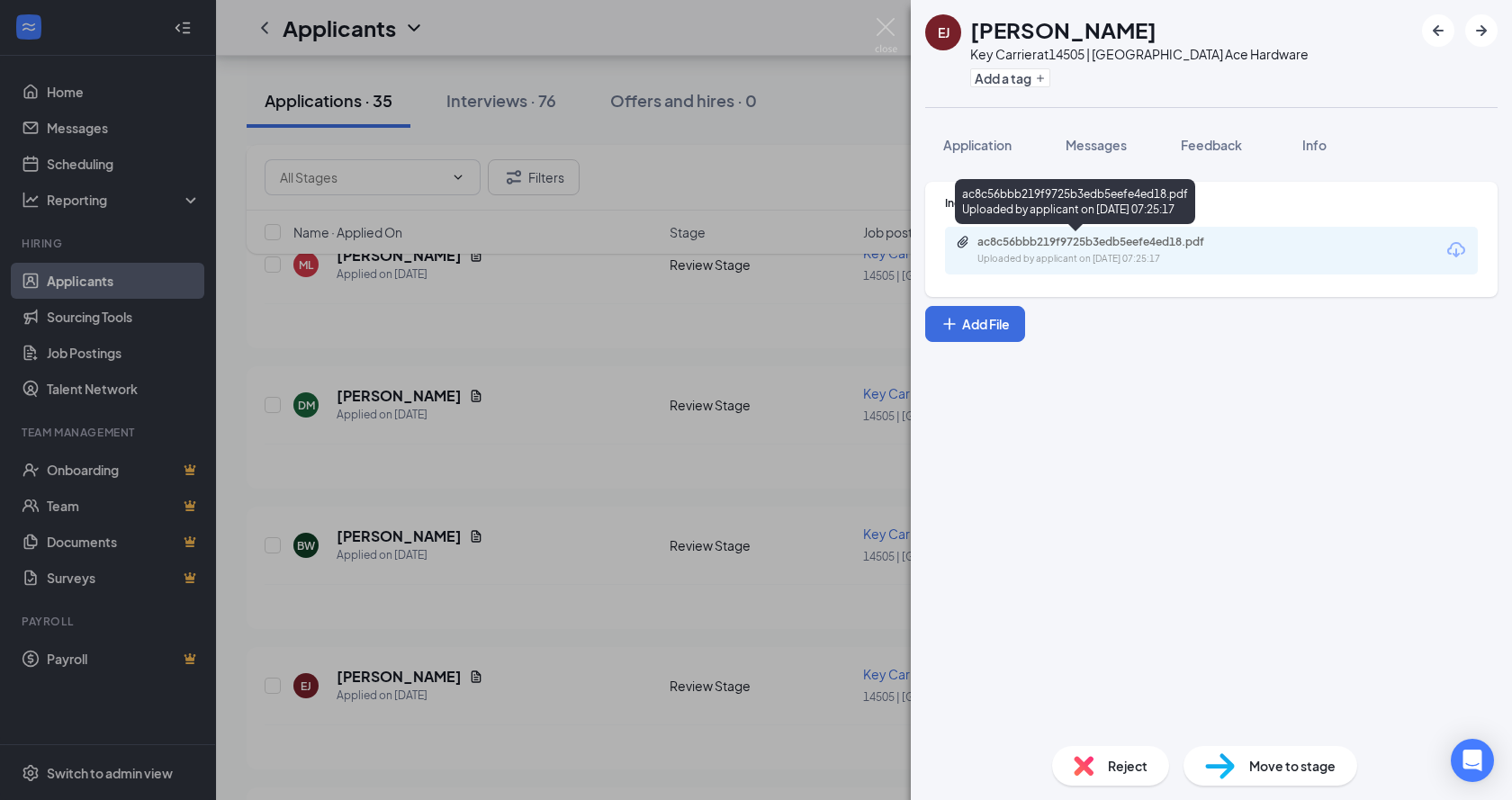
click at [1067, 247] on div "ac8c56bbb219f9725b3edb5eefe4ed18.pdf" at bounding box center [1104, 242] width 252 height 15
drag, startPoint x: 526, startPoint y: 595, endPoint x: 521, endPoint y: 604, distance: 10.3
click at [523, 595] on div "EJ [PERSON_NAME] Key Carrier at 14505 | [GEOGRAPHIC_DATA] Ace Hardware Add a ta…" at bounding box center [756, 400] width 1512 height 800
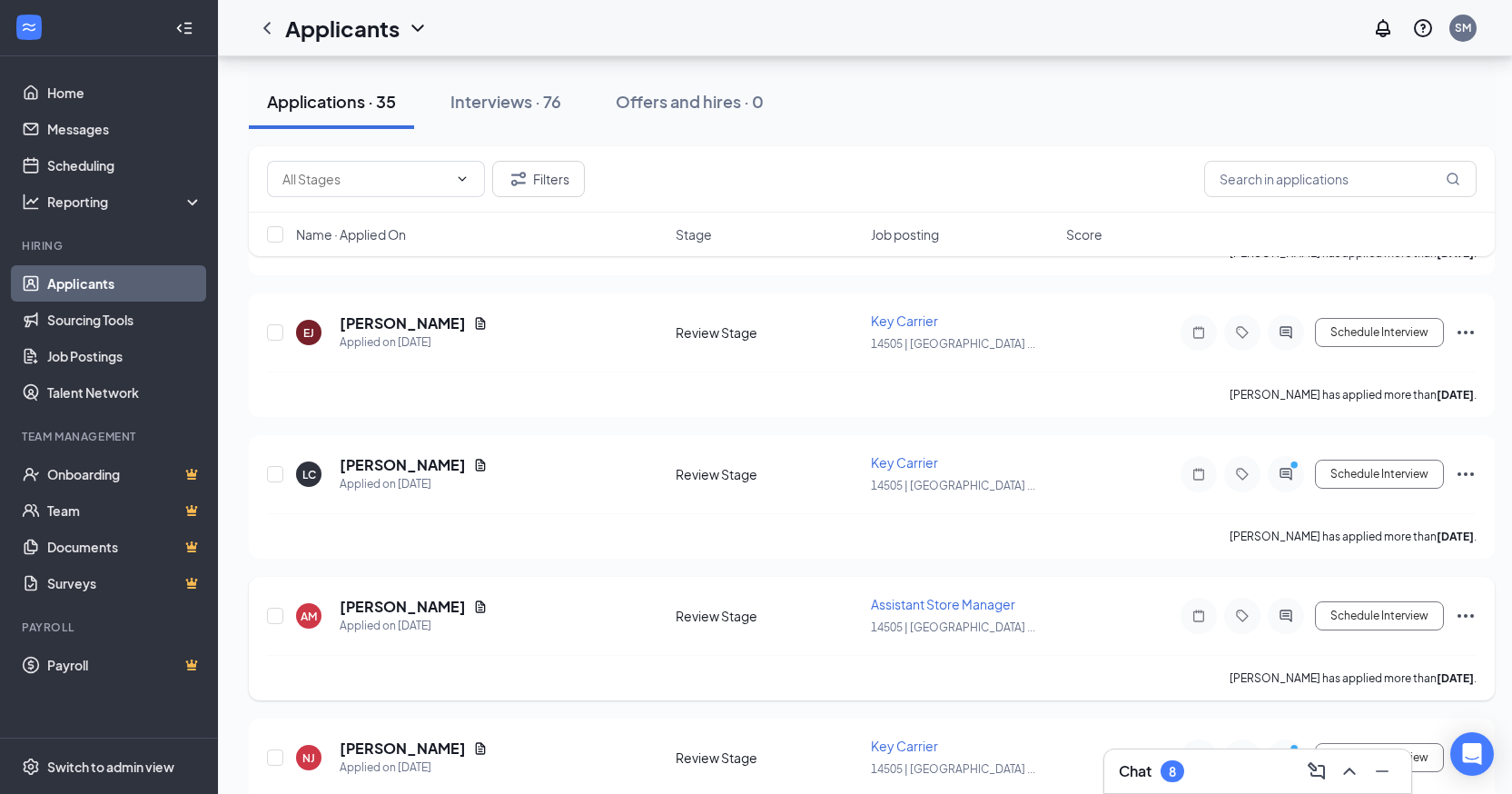
scroll to position [999, 0]
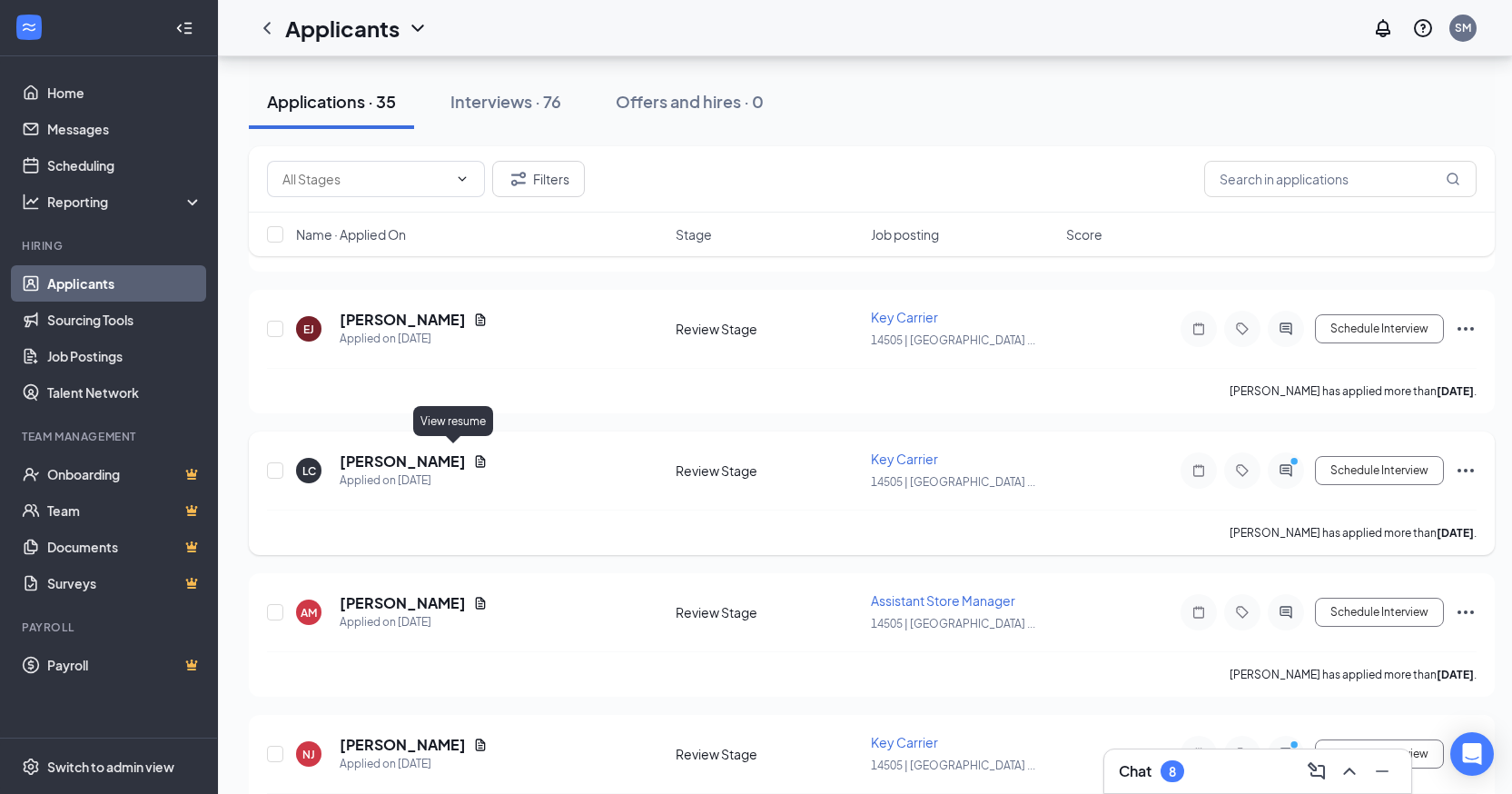
click at [476, 455] on icon "Document" at bounding box center [480, 460] width 10 height 12
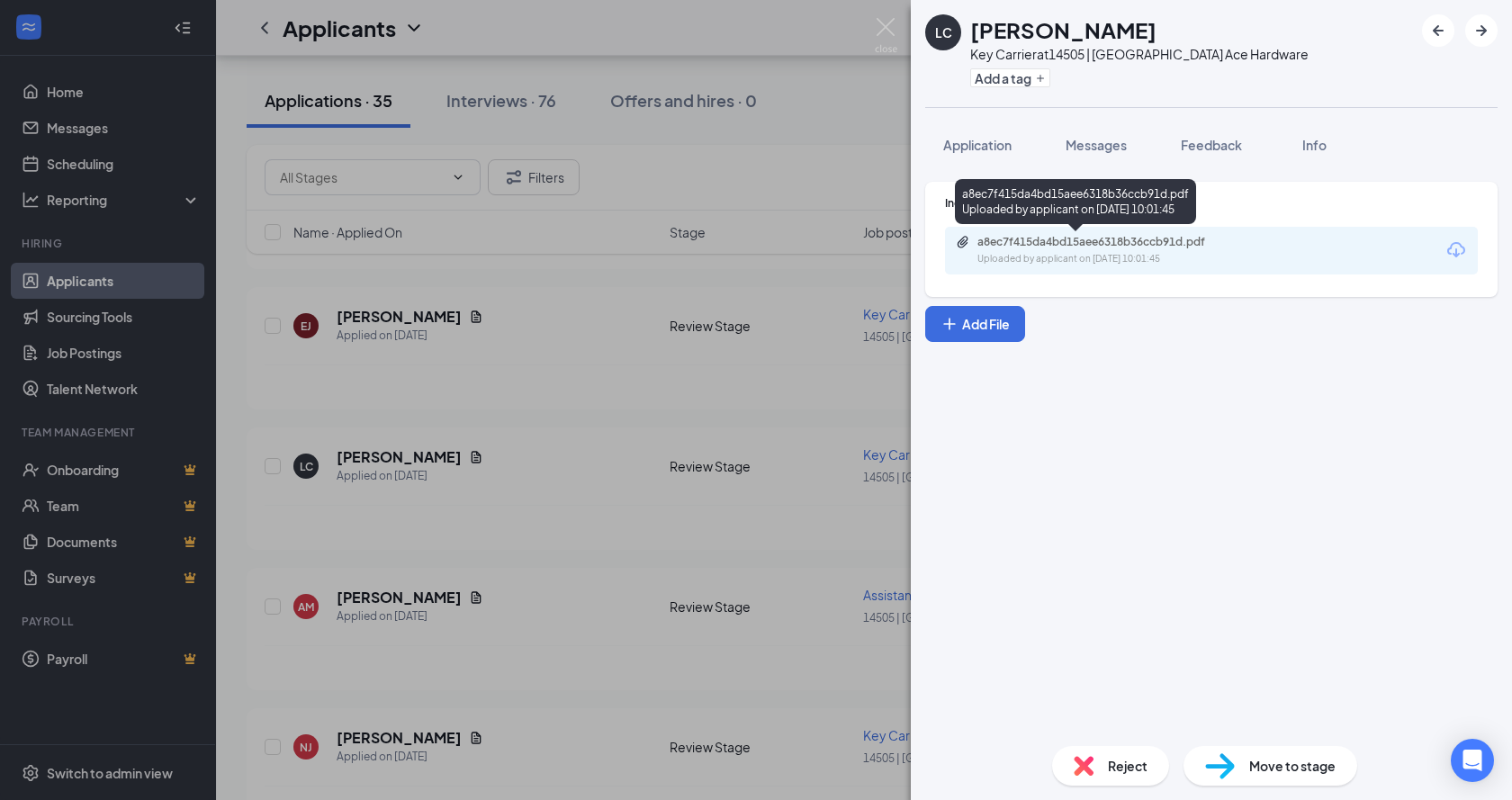
click at [997, 243] on div "a8ec7f415da4bd15aee6318b36ccb91d.pdf" at bounding box center [1104, 242] width 252 height 15
click at [581, 522] on div "LC [PERSON_NAME] Key Carrier at 14505 | Hyde Park Ace Hardware Add a tag Applic…" at bounding box center [756, 400] width 1512 height 800
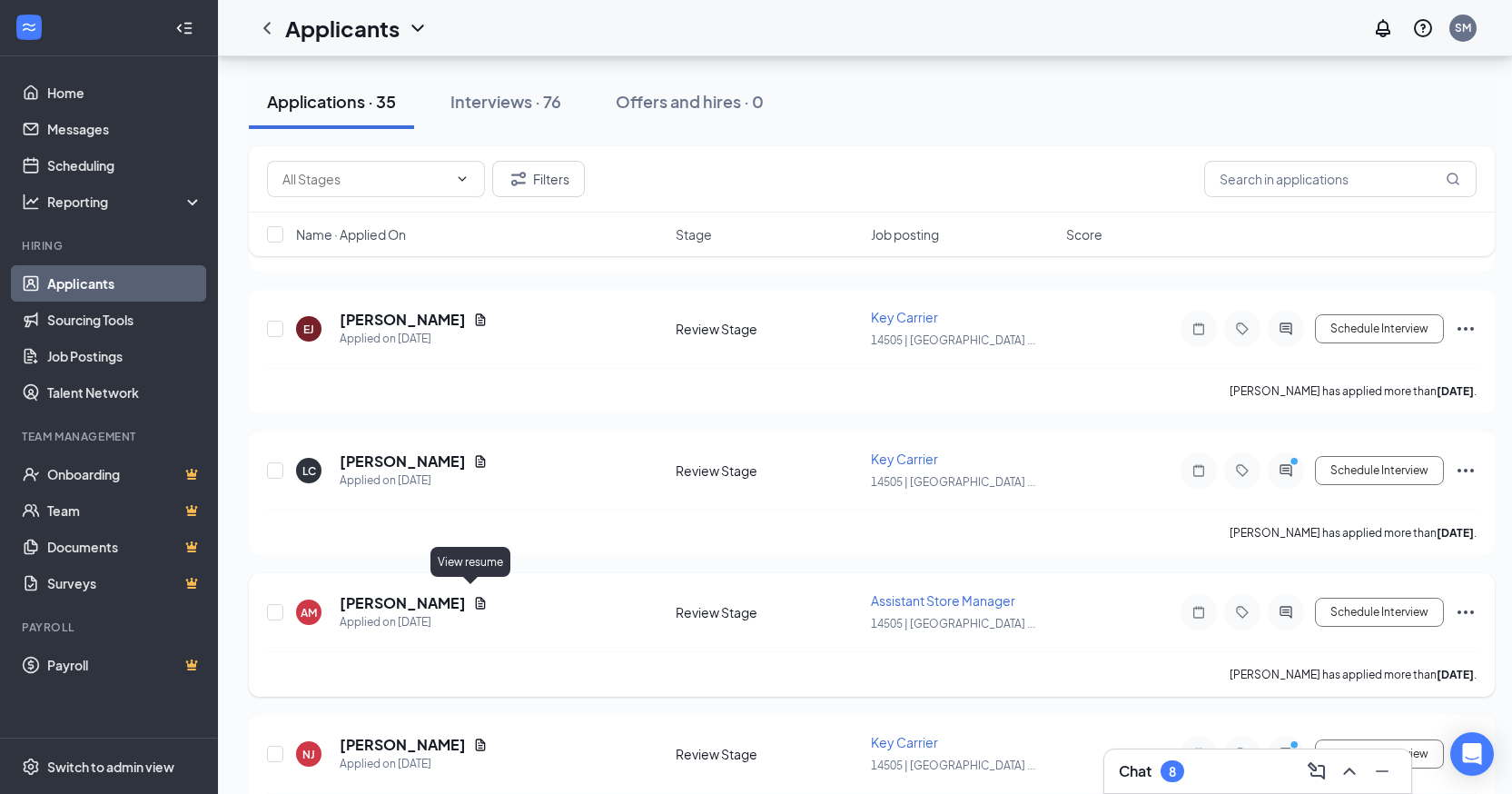
click at [477, 596] on icon "Document" at bounding box center [480, 603] width 15 height 15
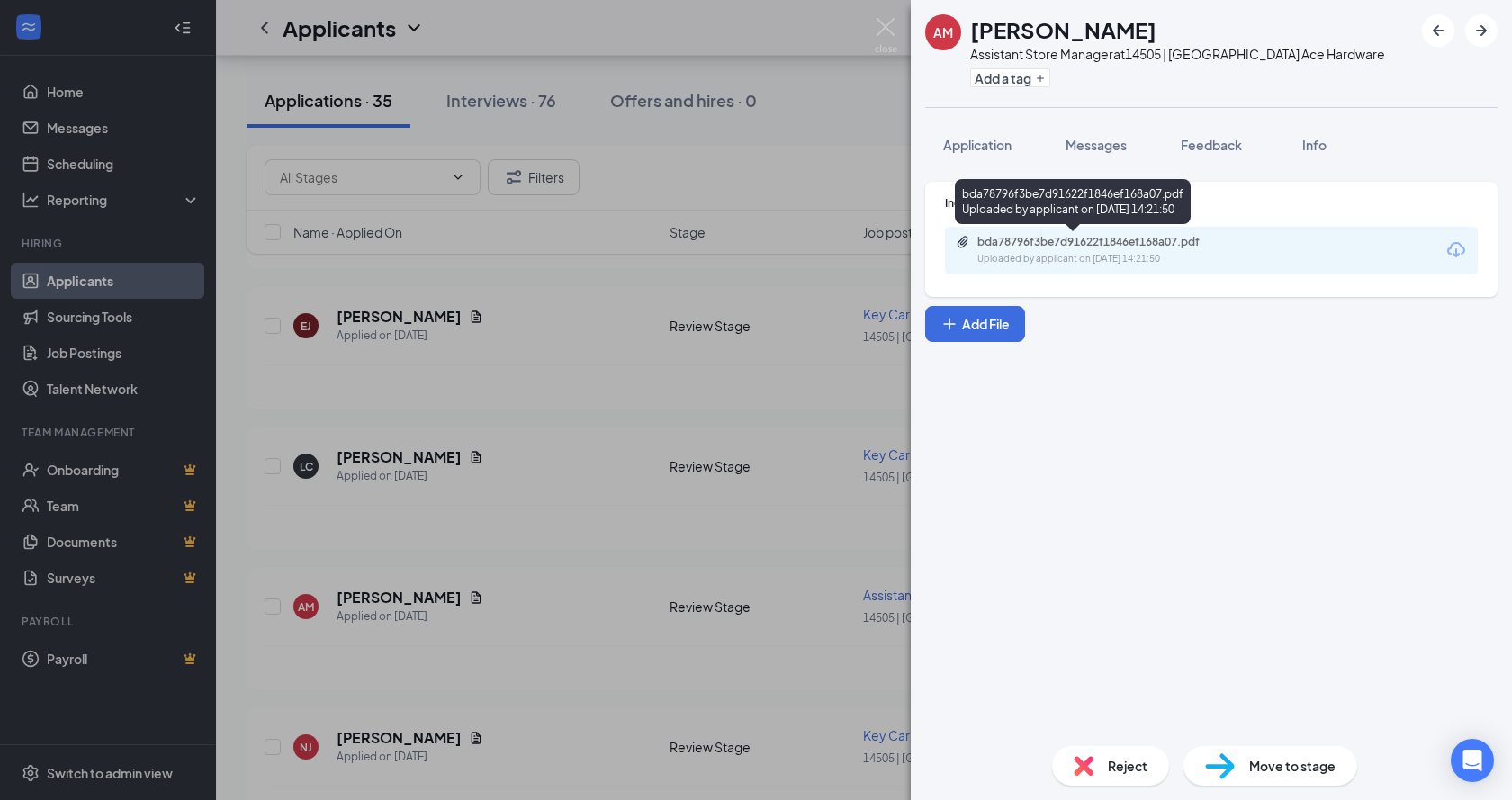
click at [1010, 239] on div "bda78796f3be7d91622f1846ef168a07.pdf" at bounding box center [1104, 242] width 252 height 15
click at [589, 529] on div "AM [PERSON_NAME] Assistant Store Manager at 14505 | [GEOGRAPHIC_DATA] Ace Hardw…" at bounding box center [756, 400] width 1512 height 800
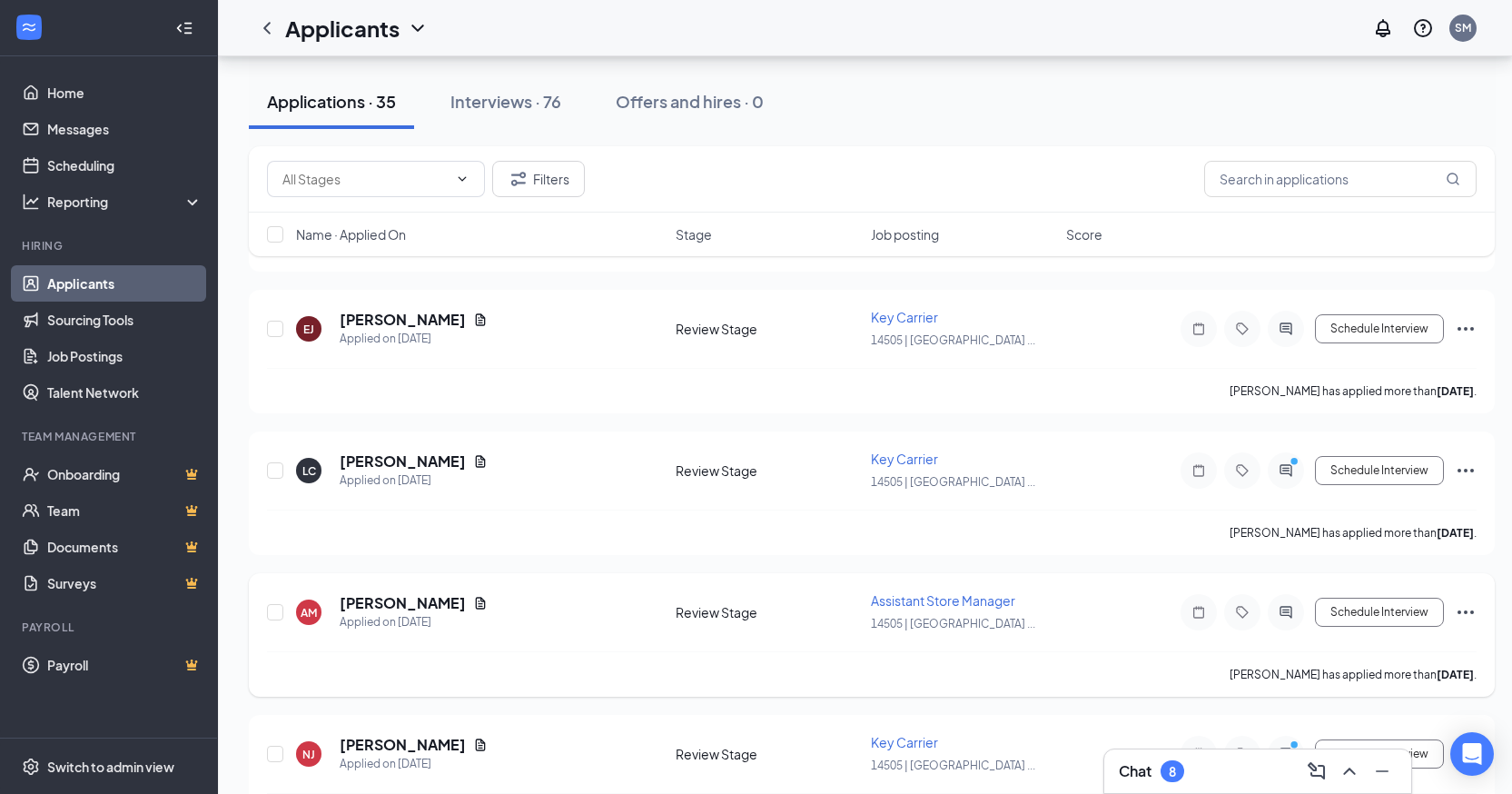
scroll to position [1057, 0]
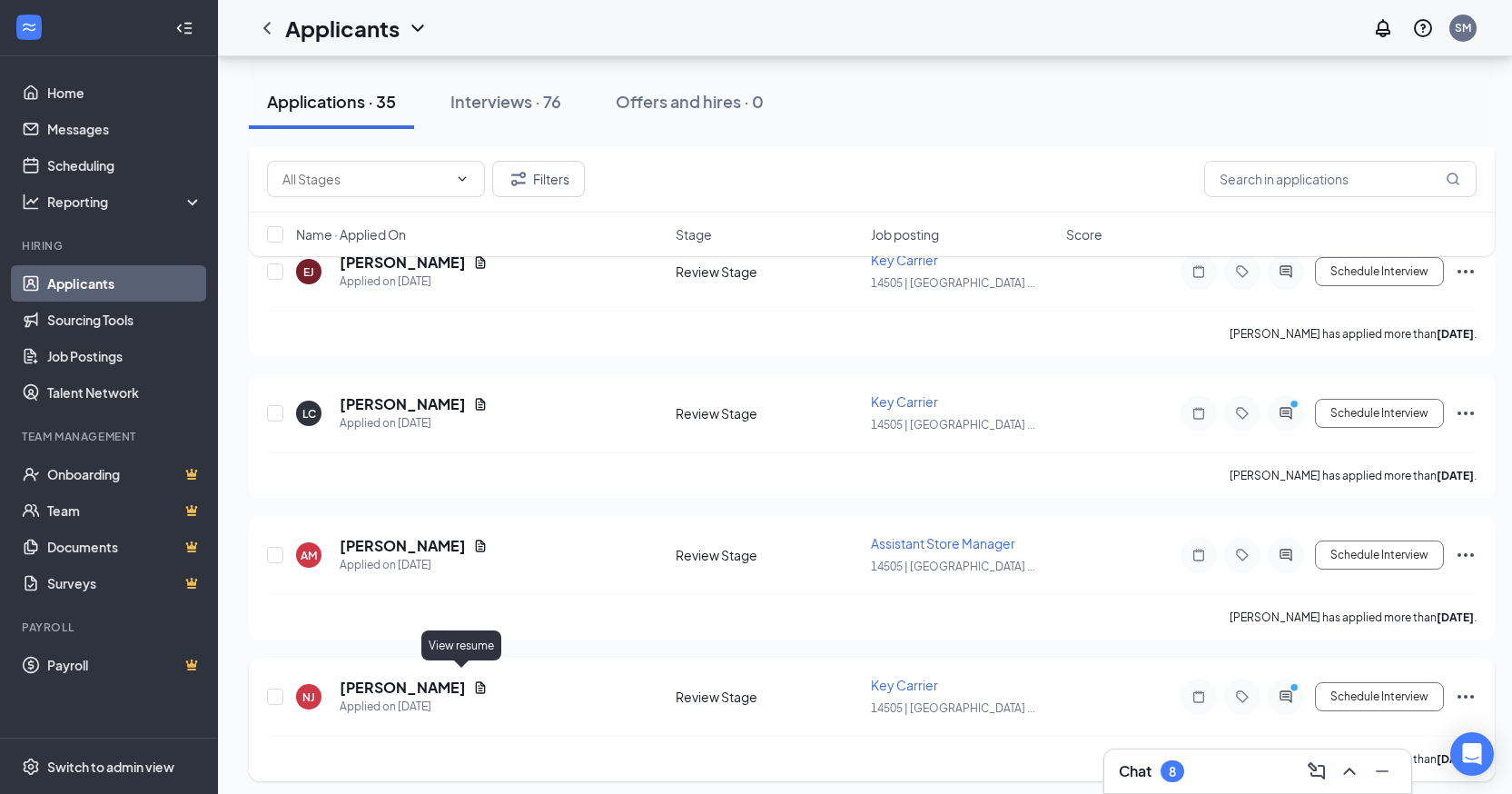
click at [476, 681] on icon "Document" at bounding box center [480, 687] width 10 height 12
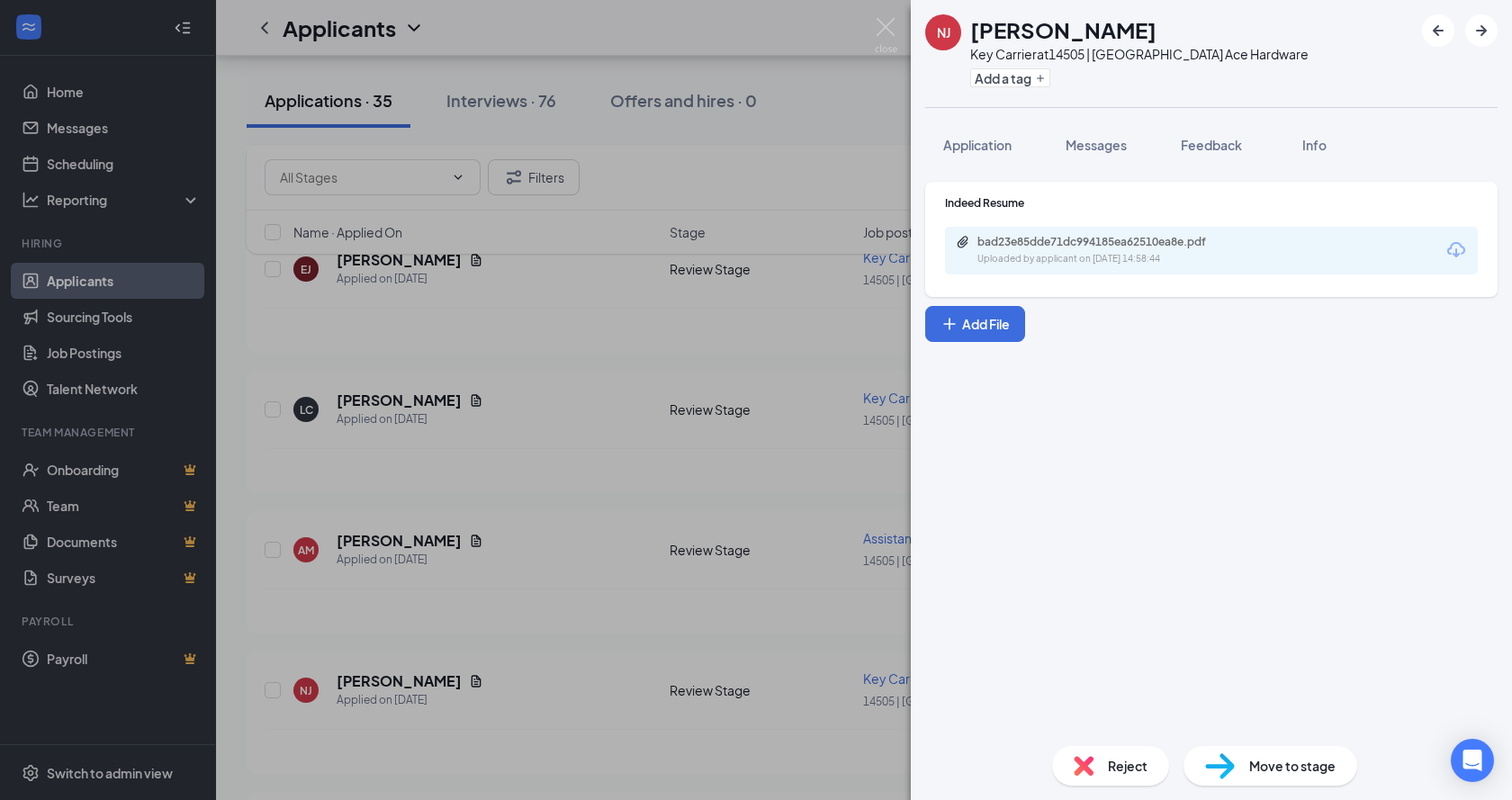
click at [1020, 232] on div "bad23e85dde71dc994185ea62510ea8e.pdf Uploaded by applicant on [DATE] 14:58:44" at bounding box center [1211, 250] width 533 height 47
click at [1017, 247] on div "bad23e85dde71dc994185ea62510ea8e.pdf" at bounding box center [1104, 242] width 252 height 15
click at [531, 406] on div "NJ [PERSON_NAME] Key Carrier at 14505 | [GEOGRAPHIC_DATA] Ace Hardware Add a ta…" at bounding box center [756, 400] width 1512 height 800
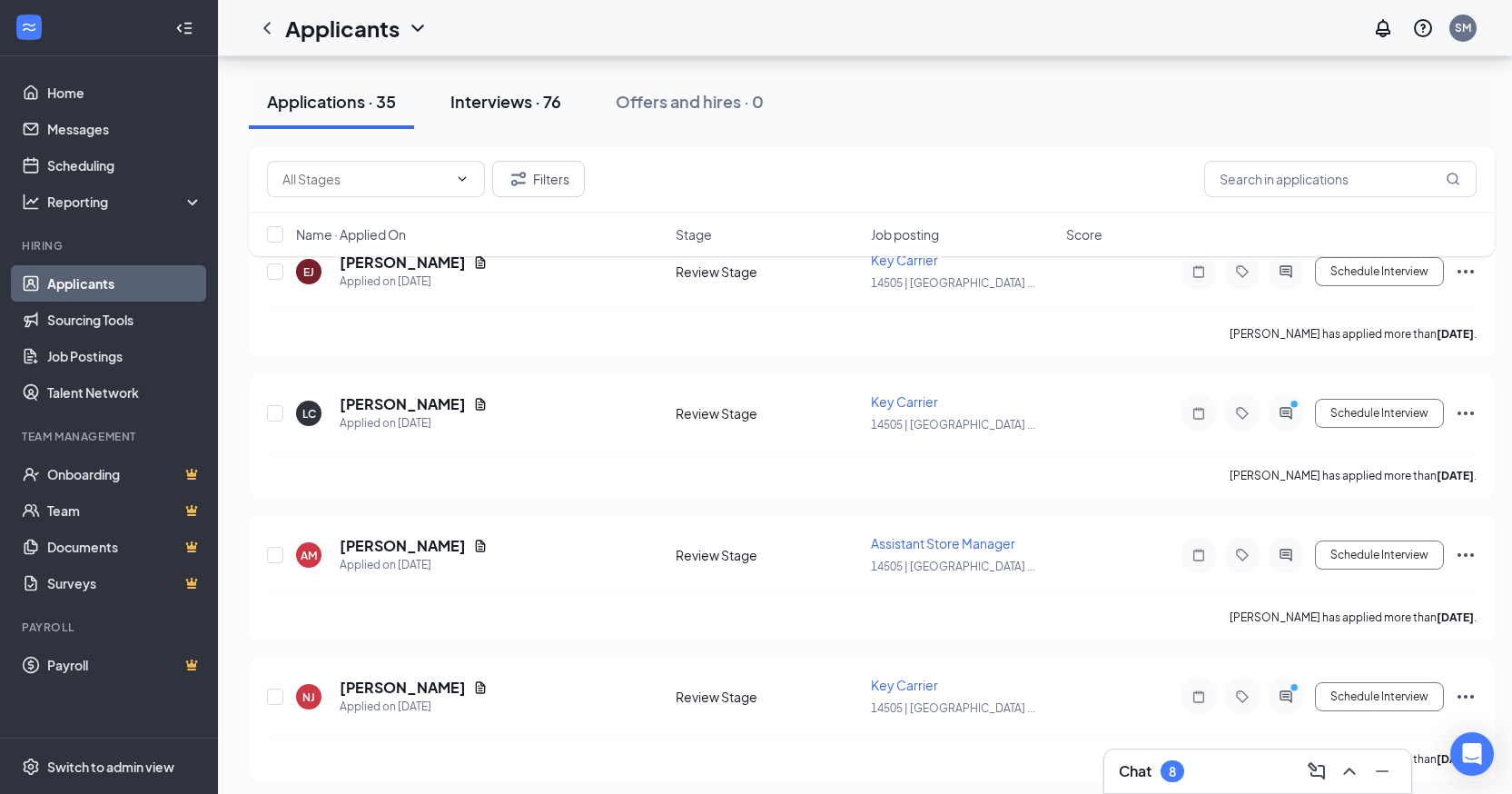
click at [508, 101] on div "Interviews · 76" at bounding box center [506, 101] width 111 height 23
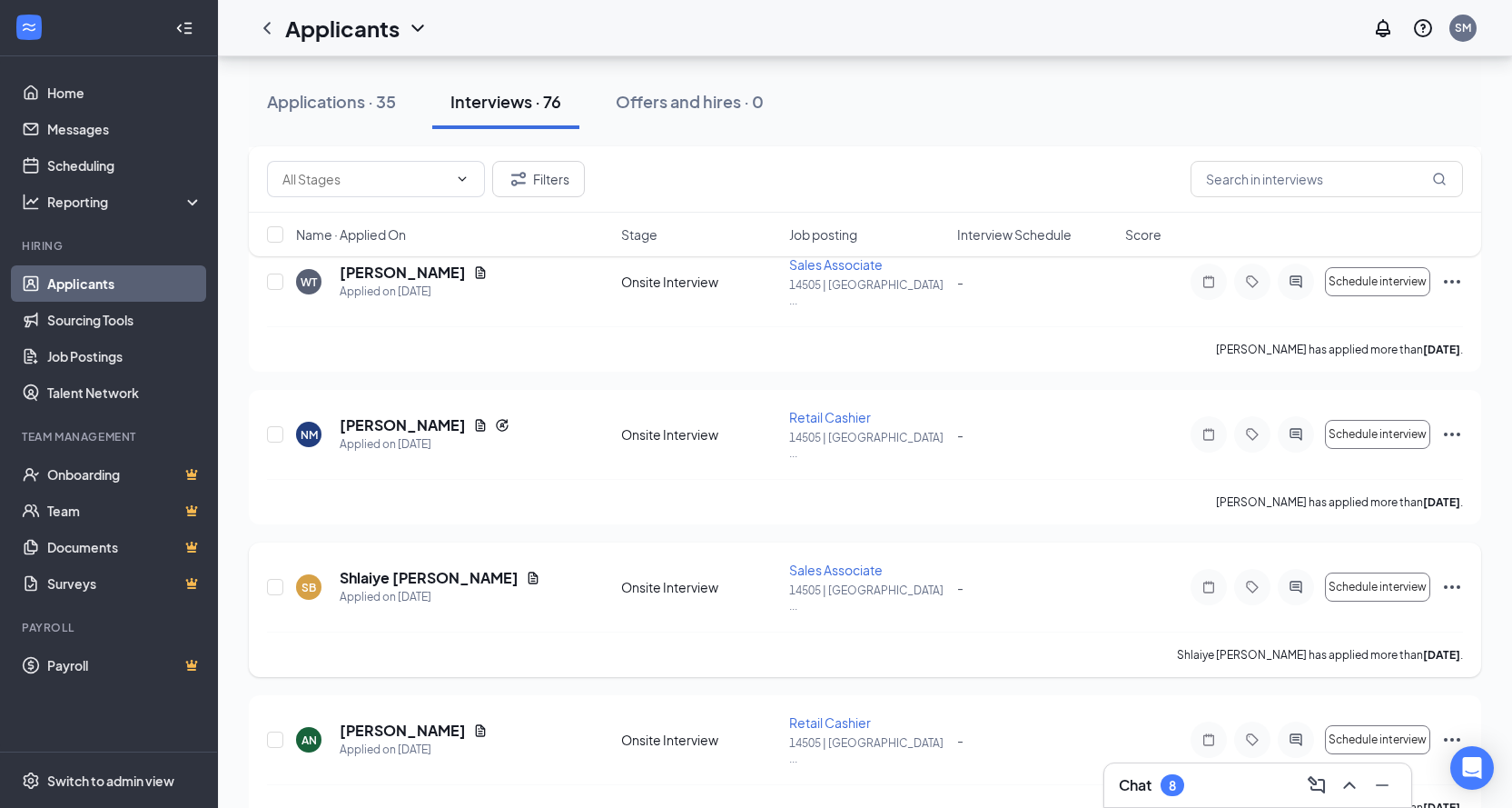
scroll to position [727, 0]
